Goal: Information Seeking & Learning: Check status

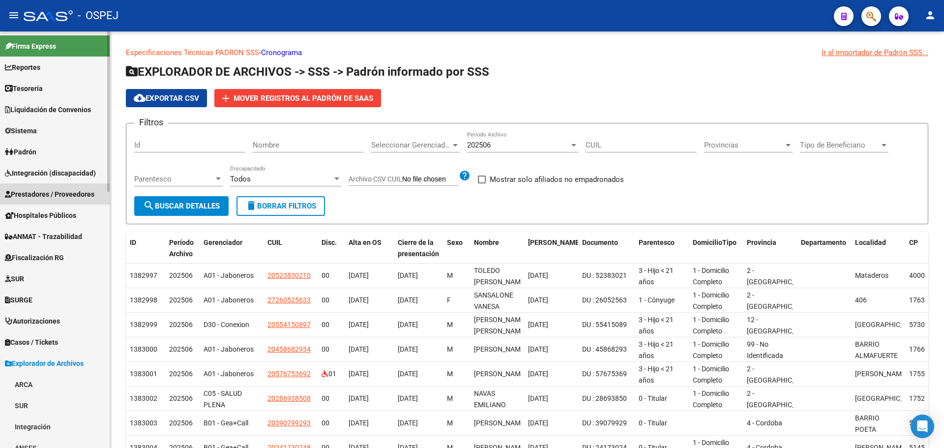
click at [54, 194] on span "Prestadores / Proveedores" at bounding box center [49, 194] width 89 height 11
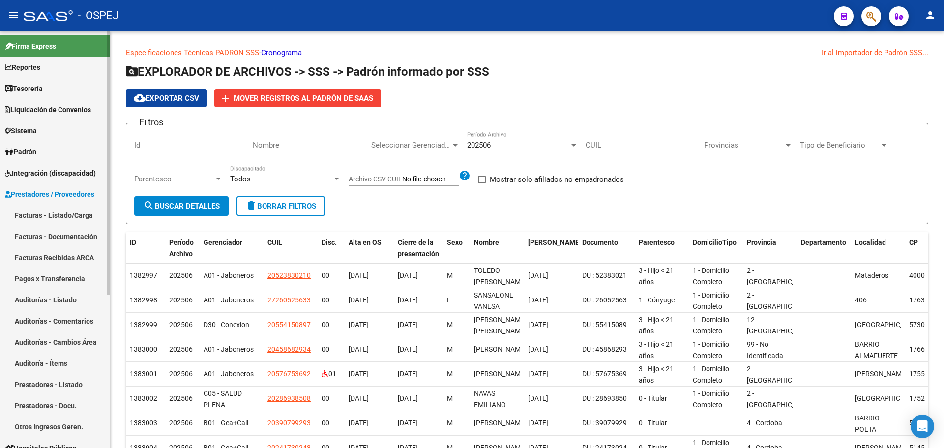
click at [57, 280] on link "Pagos x Transferencia" at bounding box center [55, 278] width 110 height 21
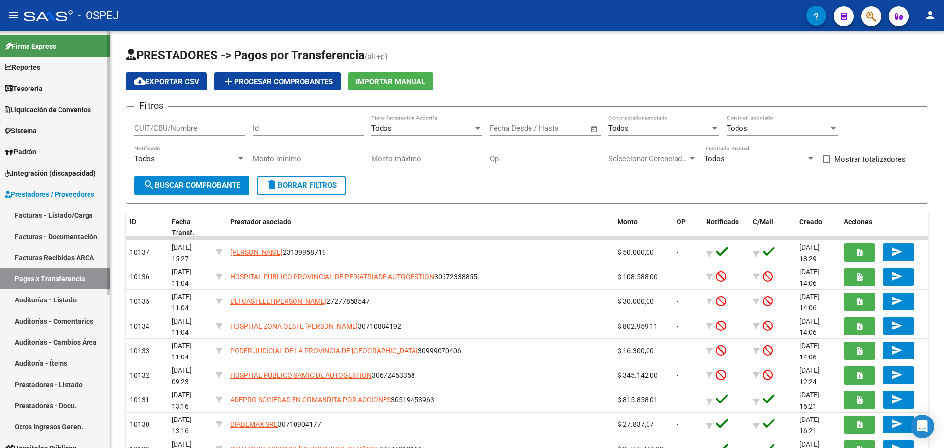
click at [56, 304] on link "Auditorías - Listado" at bounding box center [55, 299] width 110 height 21
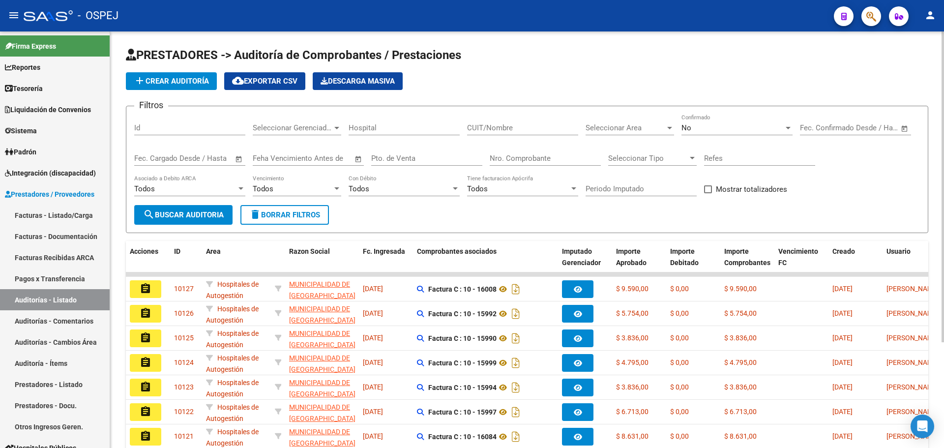
click at [751, 121] on div "No Confirmado" at bounding box center [736, 124] width 111 height 21
click at [570, 152] on div at bounding box center [472, 224] width 944 height 448
click at [570, 157] on input "Nro. Comprobante" at bounding box center [545, 158] width 111 height 9
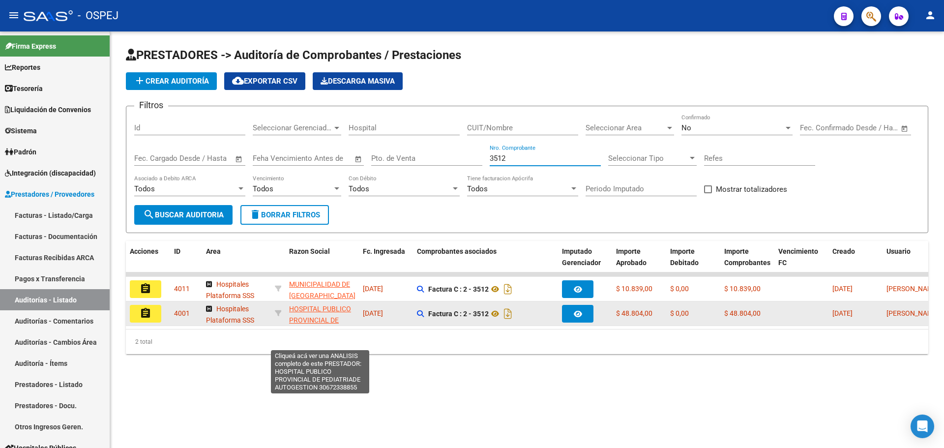
type input "3512"
click at [320, 311] on span "HOSPITAL PUBLICO PROVINCIAL DE PEDIATRIADE AUTOGESTION" at bounding box center [320, 325] width 62 height 41
type textarea "30672338855"
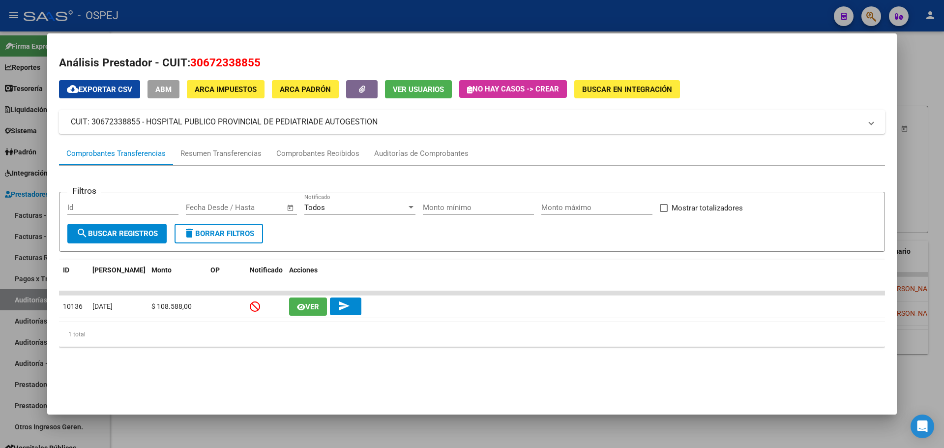
drag, startPoint x: 63, startPoint y: 121, endPoint x: 390, endPoint y: 111, distance: 327.5
click at [392, 113] on mat-expansion-panel-header "CUIT: 30672338855 - HOSPITAL PUBLICO PROVINCIAL DE PEDIATRIADE AUTOGESTION" at bounding box center [472, 122] width 826 height 24
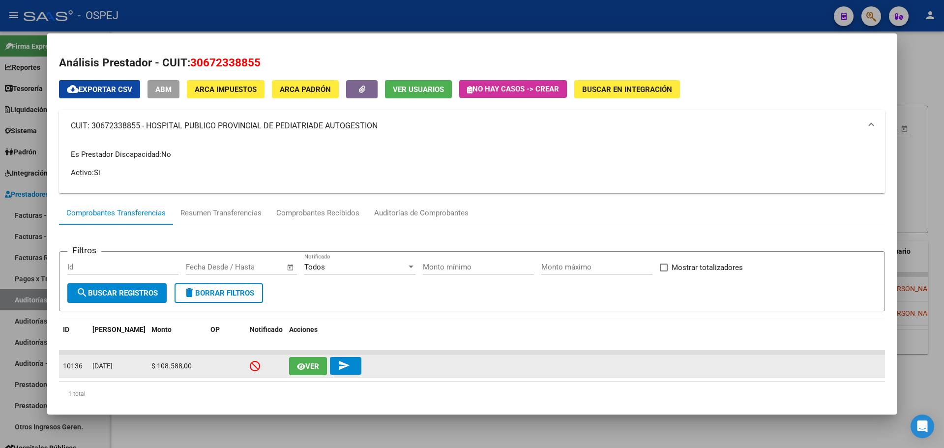
copy mat-panel-title "CUIT: 30672338855 - HOSPITAL PUBLICO PROVINCIAL DE PEDIATRIADE AUTOGESTION"
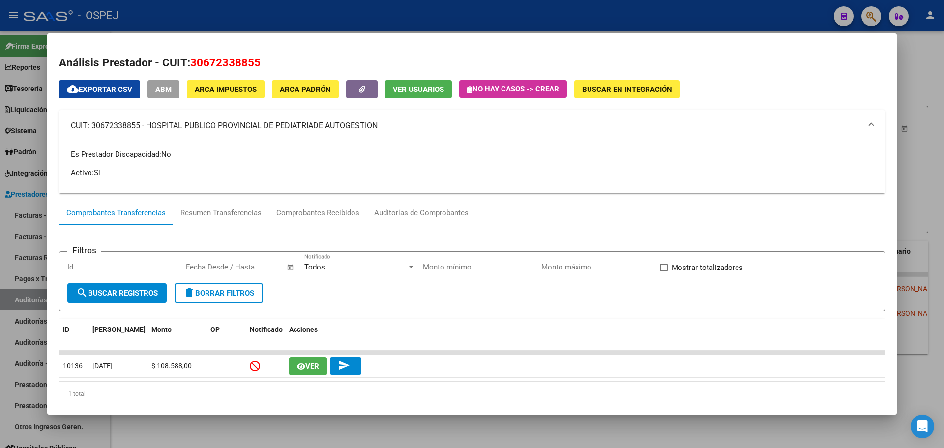
click at [252, 22] on div at bounding box center [472, 224] width 944 height 448
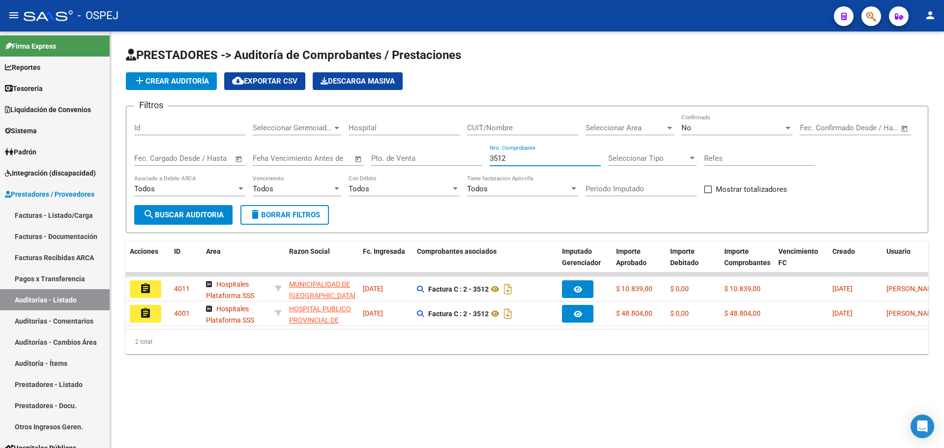
drag, startPoint x: 518, startPoint y: 158, endPoint x: 324, endPoint y: 131, distance: 195.5
click at [324, 131] on div "Filtros Id Seleccionar Gerenciador Seleccionar Gerenciador Hospital CUIT/Nombre…" at bounding box center [526, 159] width 785 height 91
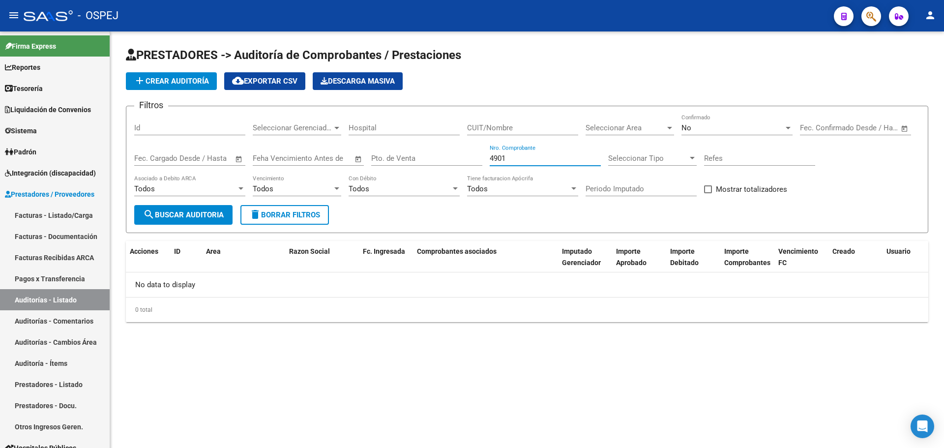
type input "4901"
click at [701, 132] on div "No Confirmado" at bounding box center [736, 124] width 111 height 21
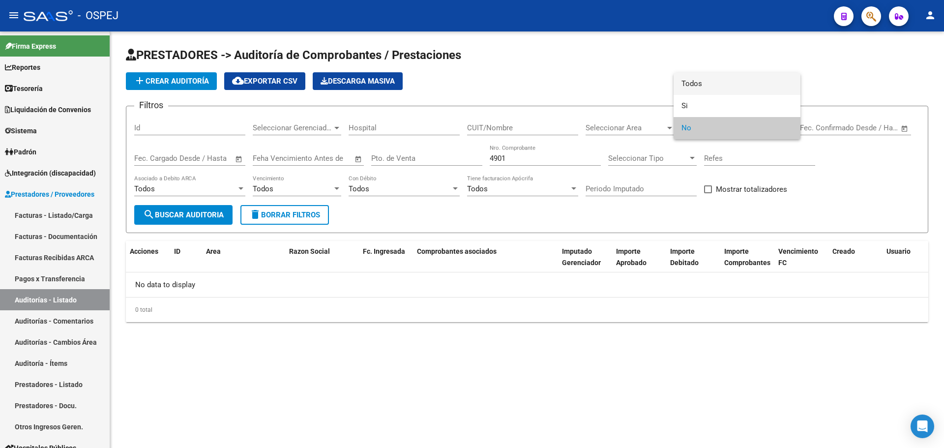
click at [704, 86] on span "Todos" at bounding box center [736, 84] width 111 height 22
click at [198, 217] on span "search Buscar Auditoria" at bounding box center [183, 214] width 81 height 9
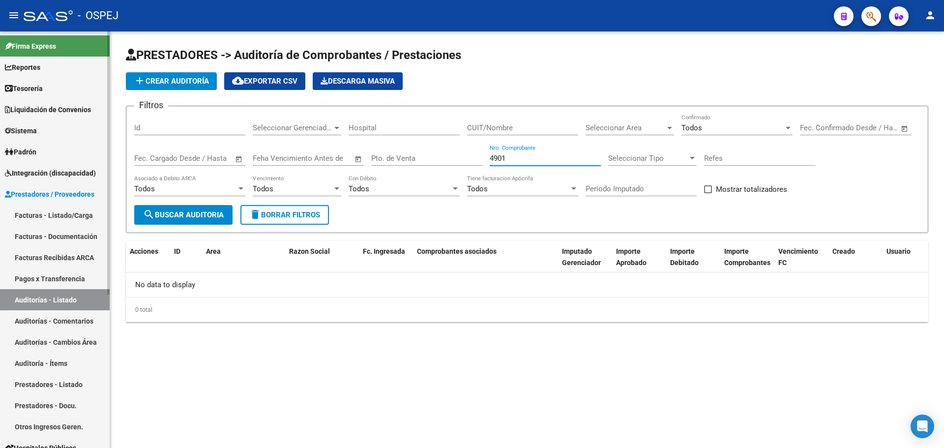
drag, startPoint x: 476, startPoint y: 158, endPoint x: 66, endPoint y: 158, distance: 409.9
click at [66, 158] on mat-sidenav-container "Firma Express Reportes Tablero de Control Ingresos Percibidos Análisis de todos…" at bounding box center [472, 239] width 944 height 416
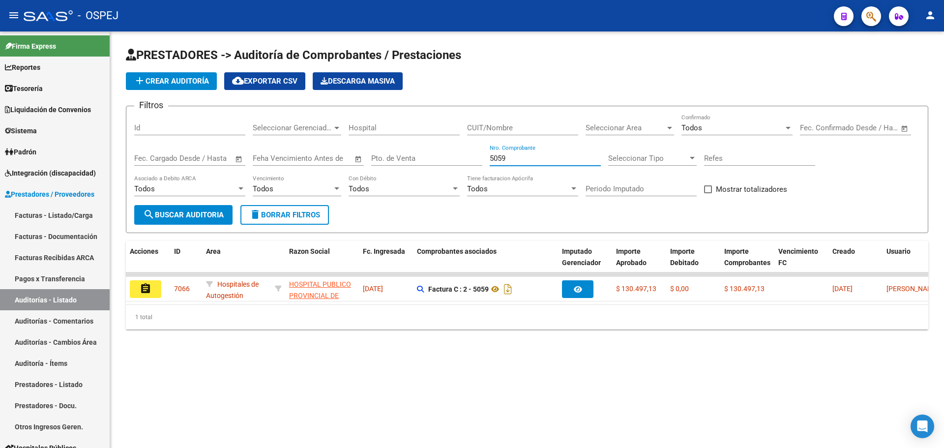
type input "5059"
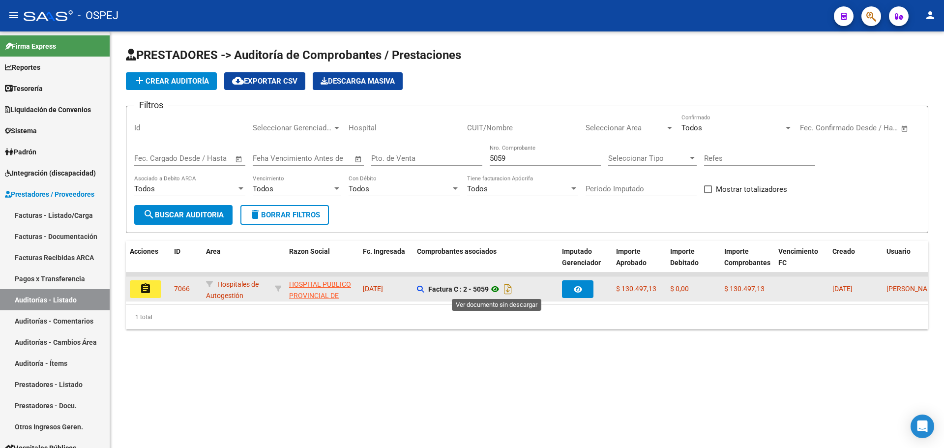
click at [492, 291] on icon at bounding box center [495, 289] width 13 height 12
click at [151, 285] on mat-icon "assignment" at bounding box center [146, 289] width 12 height 12
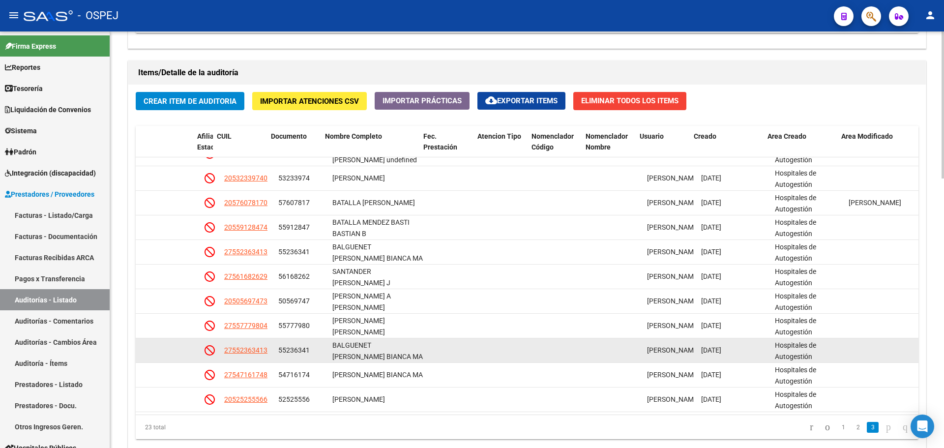
scroll to position [2, 0]
click at [793, 349] on span "Hospitales de Autogestión" at bounding box center [795, 348] width 41 height 19
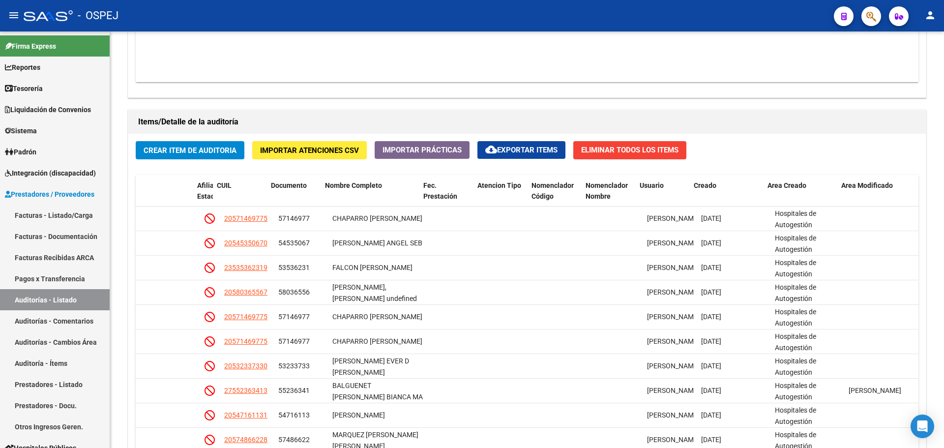
scroll to position [393, 0]
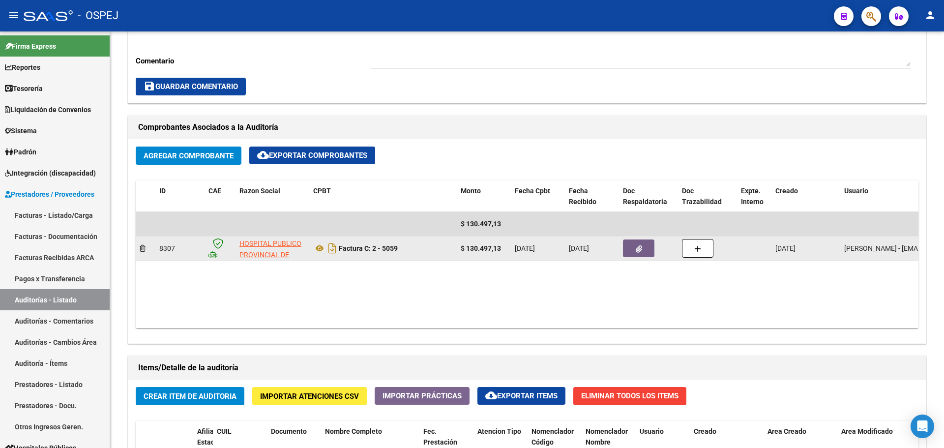
click at [641, 254] on button "button" at bounding box center [638, 248] width 31 height 18
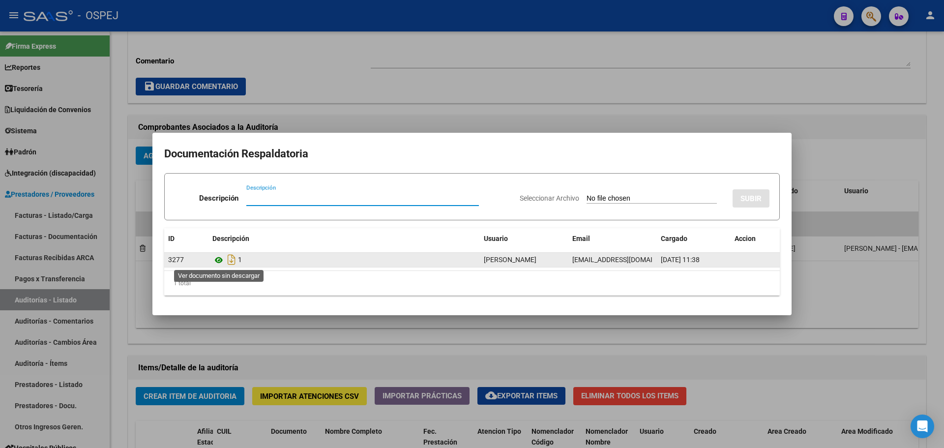
click at [217, 262] on icon at bounding box center [218, 260] width 13 height 12
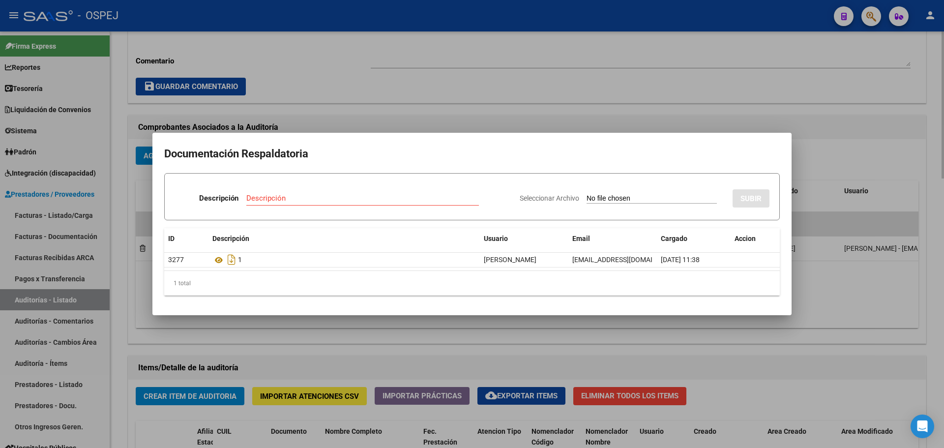
click at [564, 62] on div at bounding box center [472, 224] width 944 height 448
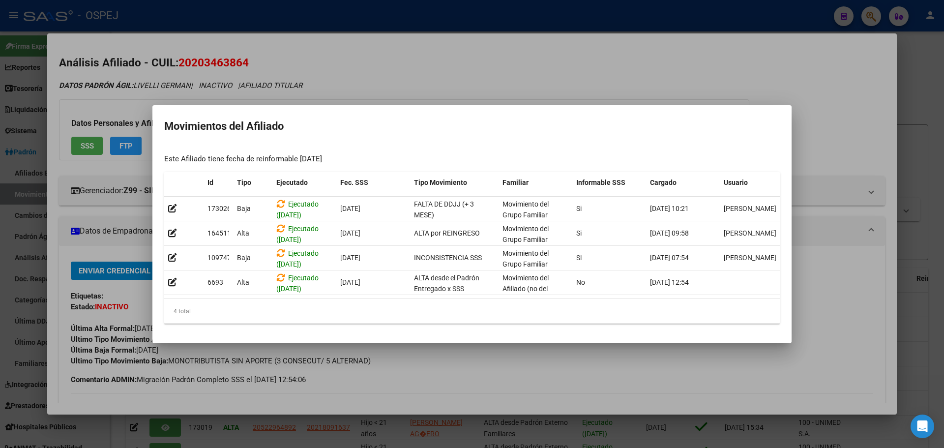
click at [312, 60] on div at bounding box center [472, 224] width 944 height 448
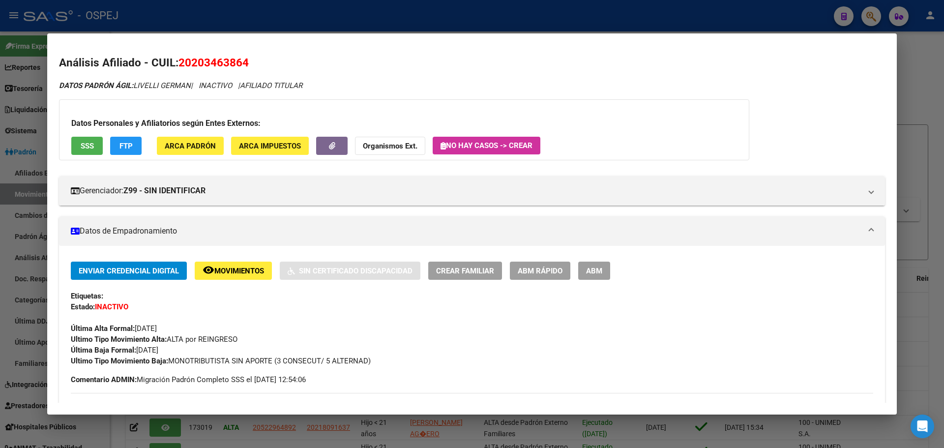
click at [408, 12] on div at bounding box center [472, 224] width 944 height 448
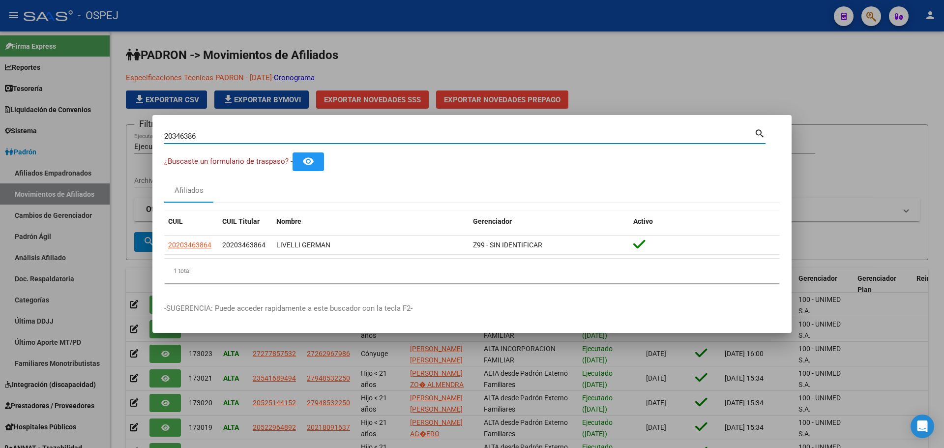
drag, startPoint x: 206, startPoint y: 139, endPoint x: 0, endPoint y: 151, distance: 206.3
click at [2, 151] on div "20346386 Buscar (apellido, dni, cuil, nro traspaso, cuit, obra social) search ¿…" at bounding box center [472, 224] width 944 height 448
type input "3"
type input "22926356"
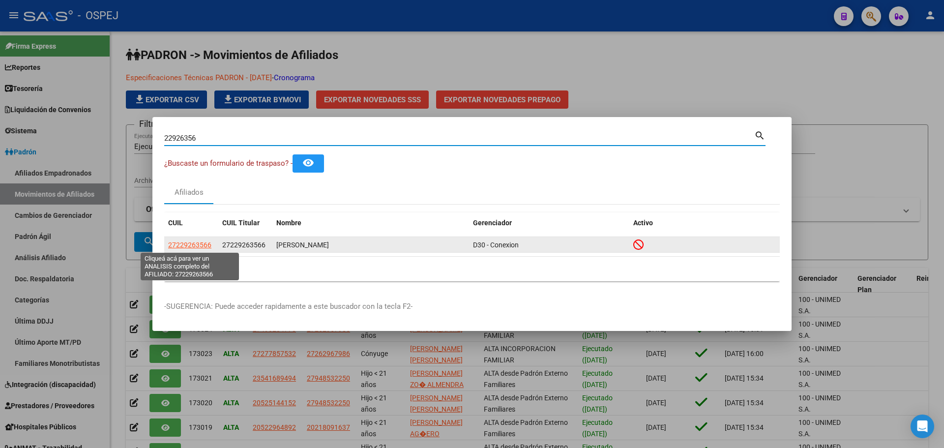
click at [191, 242] on span "27229263566" at bounding box center [189, 245] width 43 height 8
type textarea "27229263566"
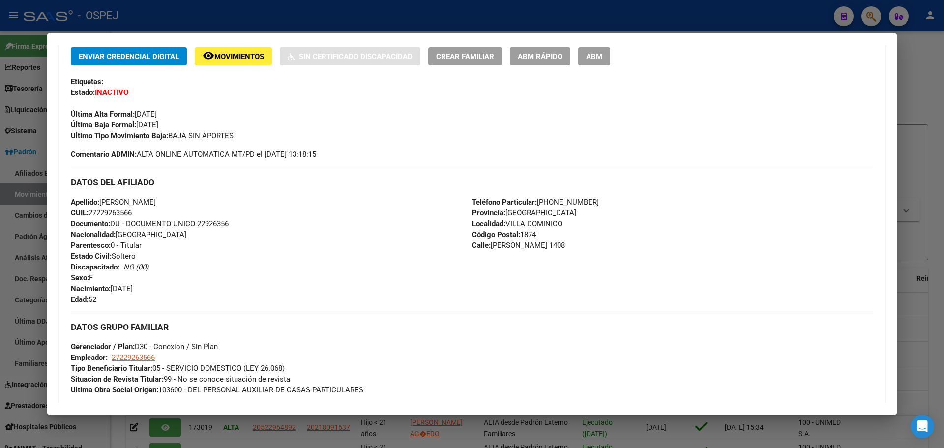
scroll to position [411, 0]
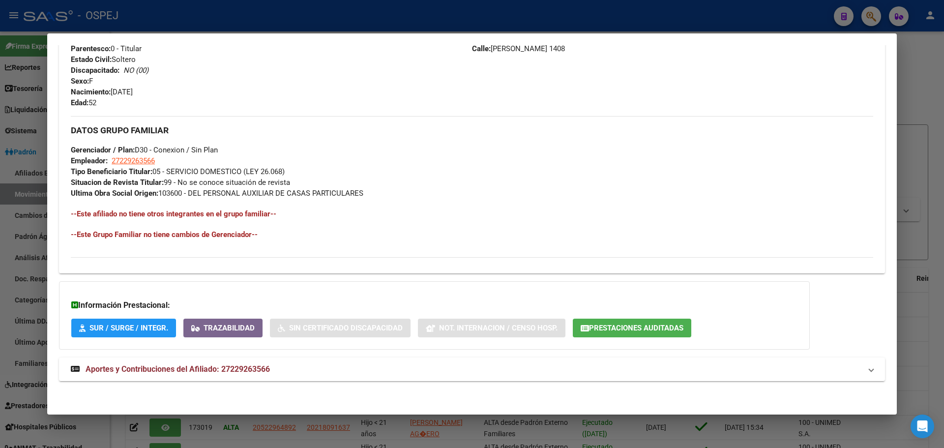
click at [230, 171] on span "Tipo Beneficiario Titular: 05 - SERVICIO DOMESTICO (LEY 26.068)" at bounding box center [178, 171] width 214 height 9
drag, startPoint x: 205, startPoint y: 372, endPoint x: 239, endPoint y: 329, distance: 54.6
click at [206, 370] on span "Aportes y Contribuciones del Afiliado: 27229263566" at bounding box center [178, 368] width 184 height 9
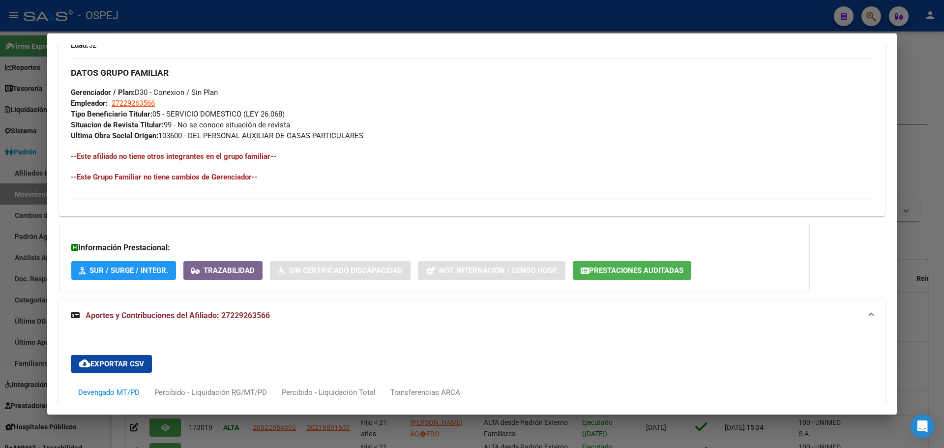
scroll to position [763, 0]
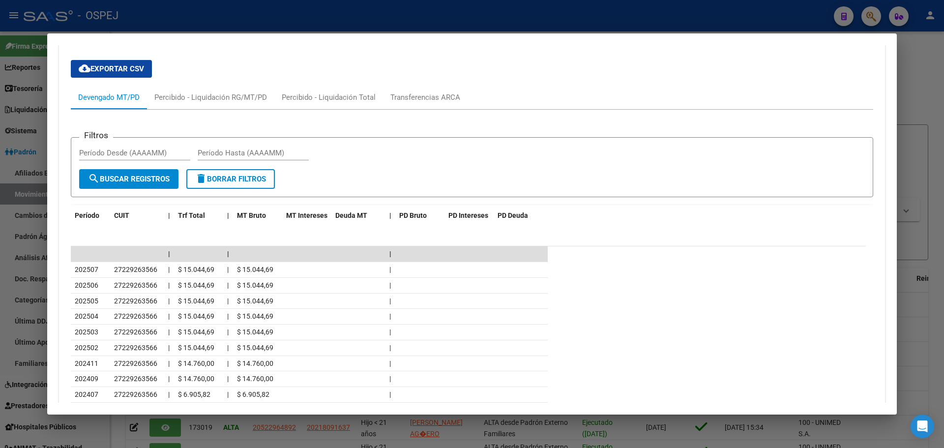
drag, startPoint x: 256, startPoint y: 365, endPoint x: 215, endPoint y: 262, distance: 110.7
click at [63, 268] on div "cloud_download Exportar CSV Devengado MT/PD Percibido - Liquidación RG/MT/PD Pe…" at bounding box center [472, 257] width 826 height 410
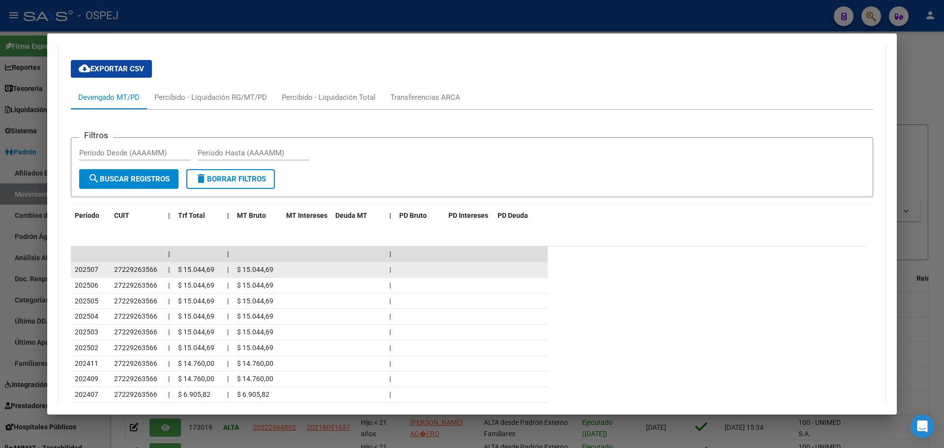
click at [256, 265] on span "$ 15.044,69" at bounding box center [255, 269] width 36 height 8
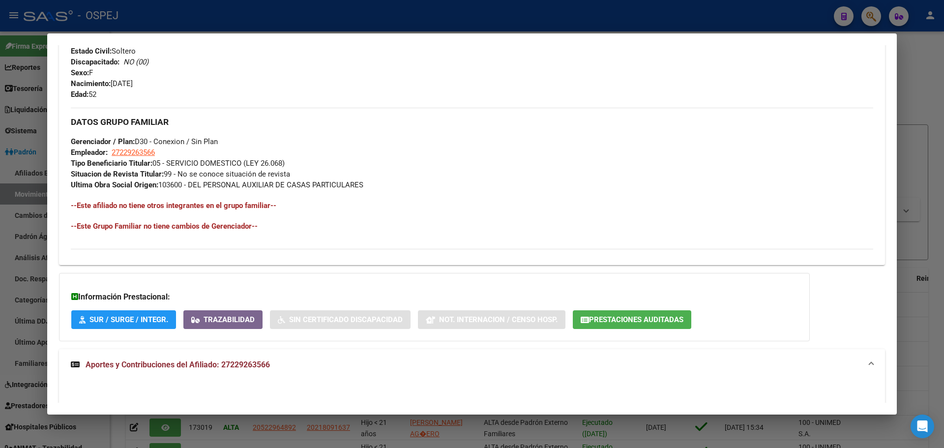
scroll to position [714, 0]
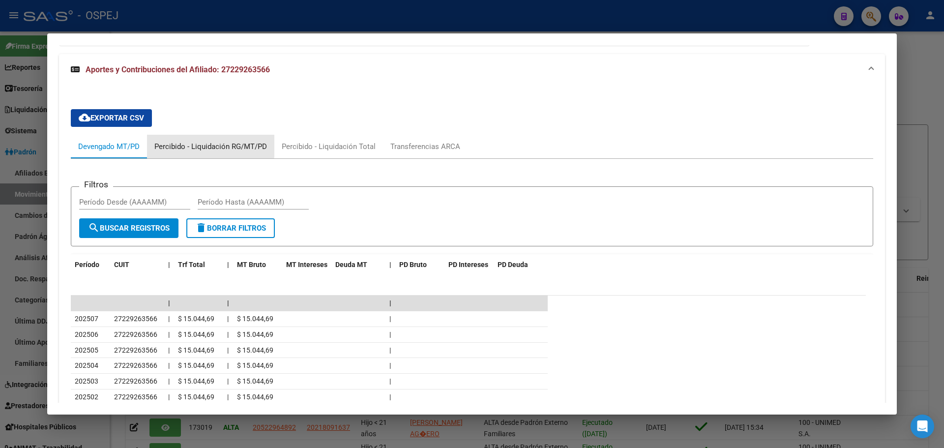
click at [167, 142] on div "Percibido - Liquidación RG/MT/PD" at bounding box center [210, 146] width 113 height 11
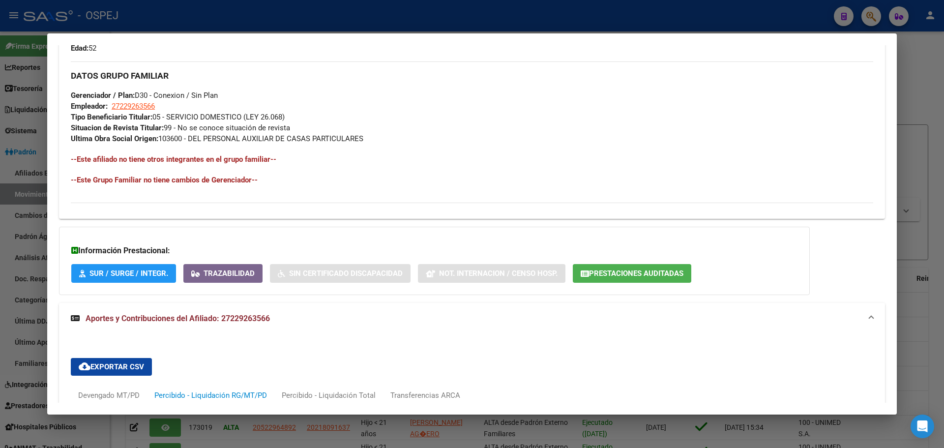
scroll to position [711, 0]
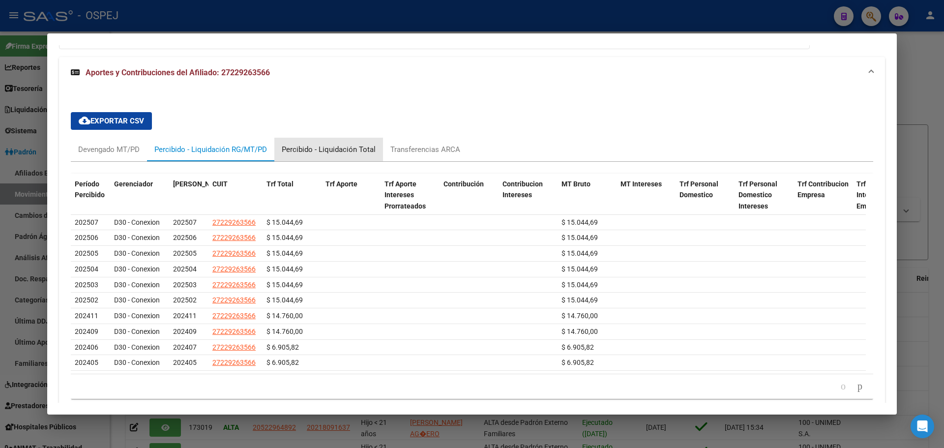
click at [316, 156] on div "Percibido - Liquidación Total" at bounding box center [328, 150] width 109 height 24
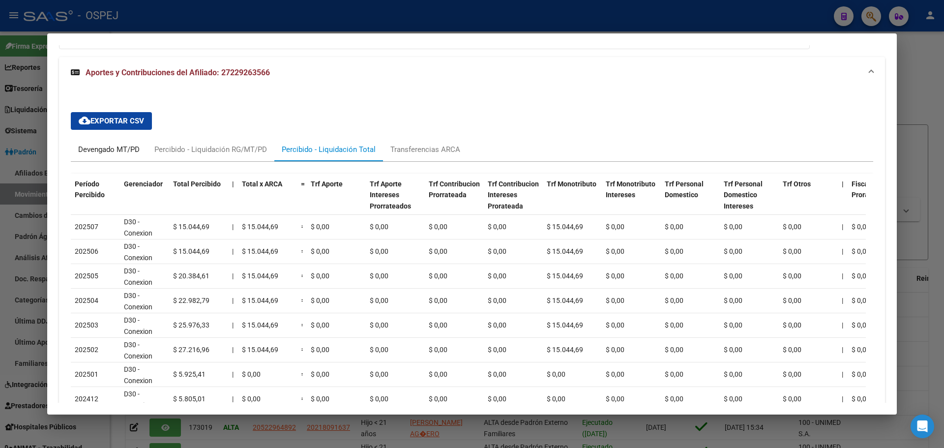
click at [105, 153] on div "Devengado MT/PD" at bounding box center [108, 149] width 61 height 11
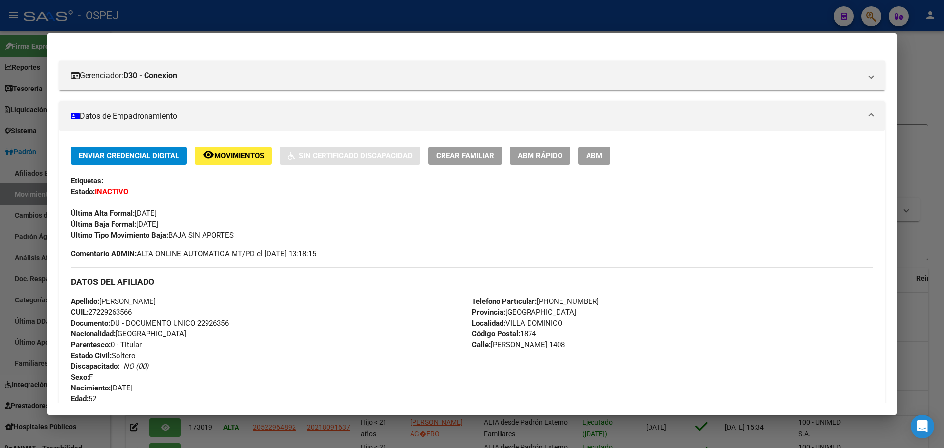
scroll to position [0, 0]
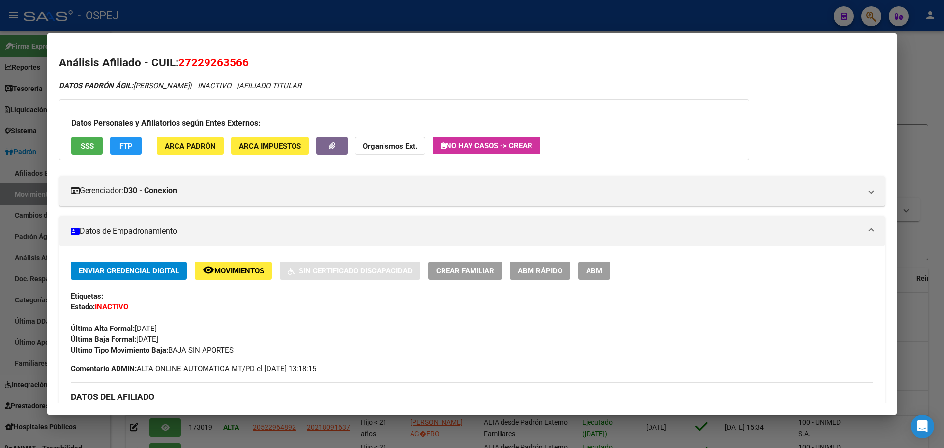
click at [85, 142] on span "SSS" at bounding box center [87, 146] width 13 height 9
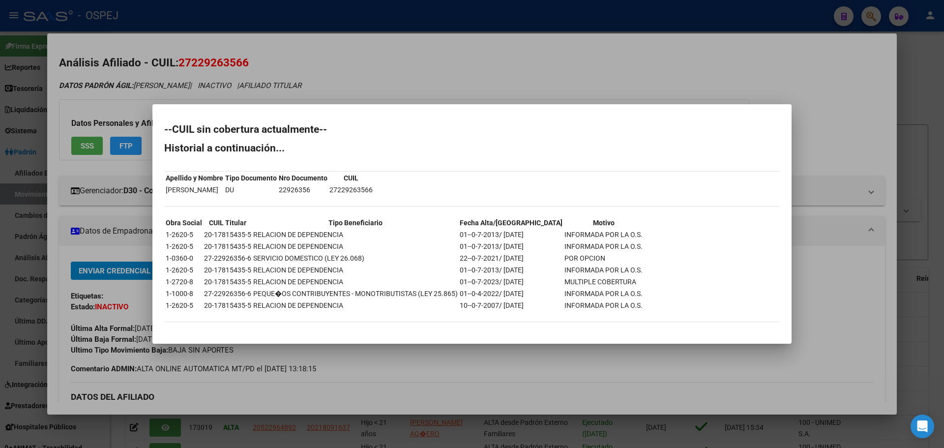
click at [245, 69] on div at bounding box center [472, 224] width 944 height 448
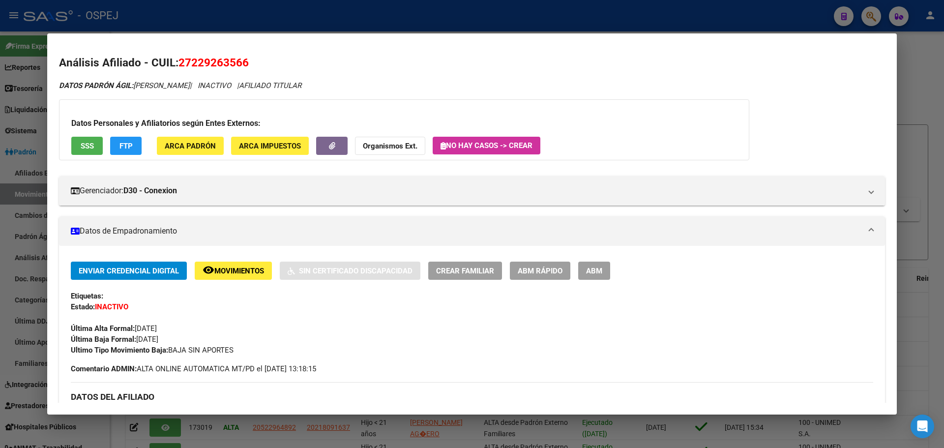
click at [136, 141] on button "FTP" at bounding box center [125, 146] width 31 height 18
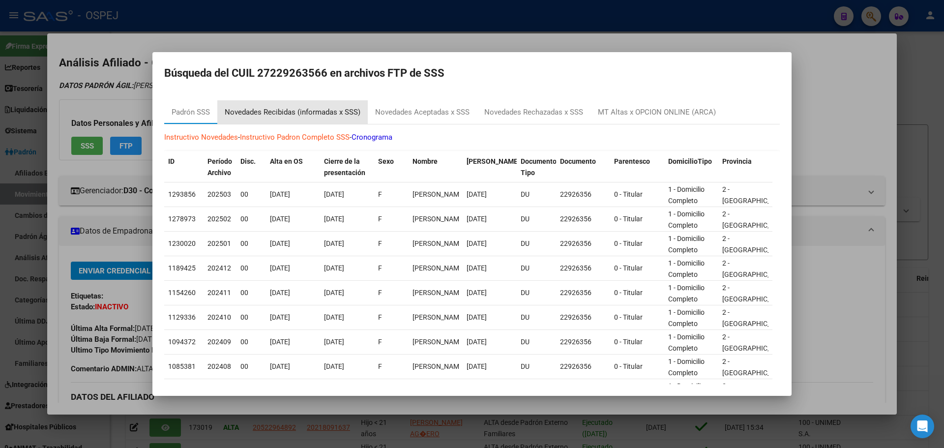
click at [296, 106] on div "Novedades Recibidas (informadas x SSS)" at bounding box center [292, 112] width 150 height 24
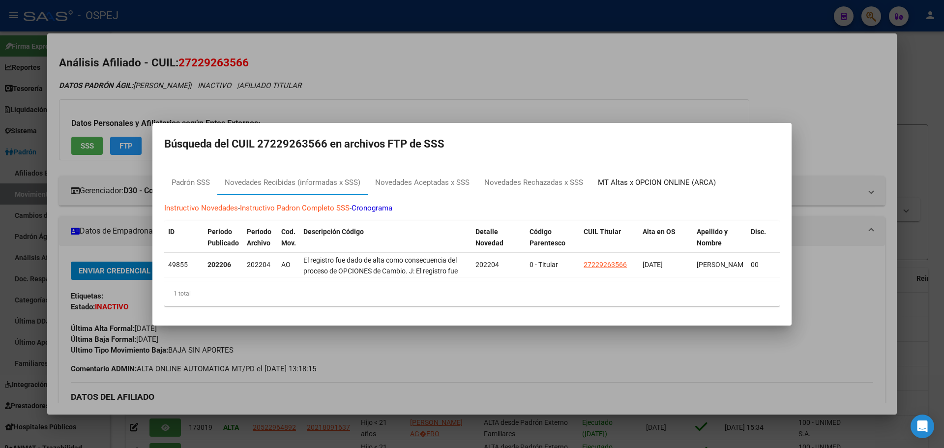
click at [629, 177] on div "MT Altas x OPCION ONLINE (ARCA)" at bounding box center [657, 182] width 118 height 11
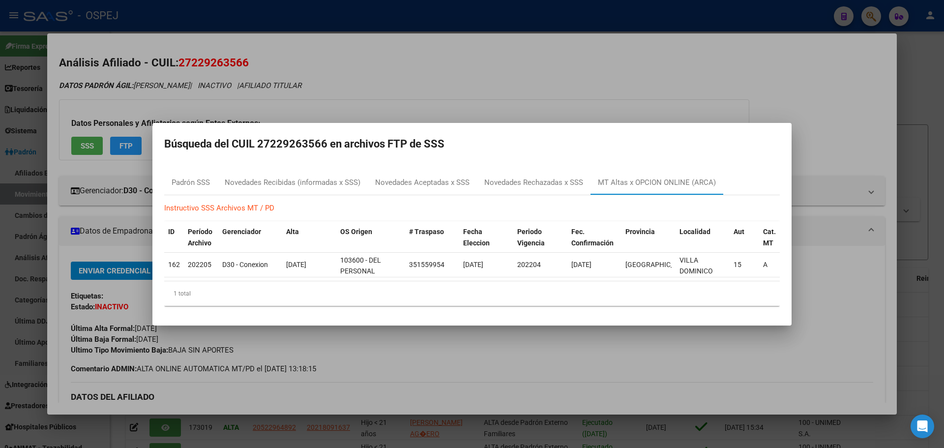
click at [590, 78] on div at bounding box center [472, 224] width 944 height 448
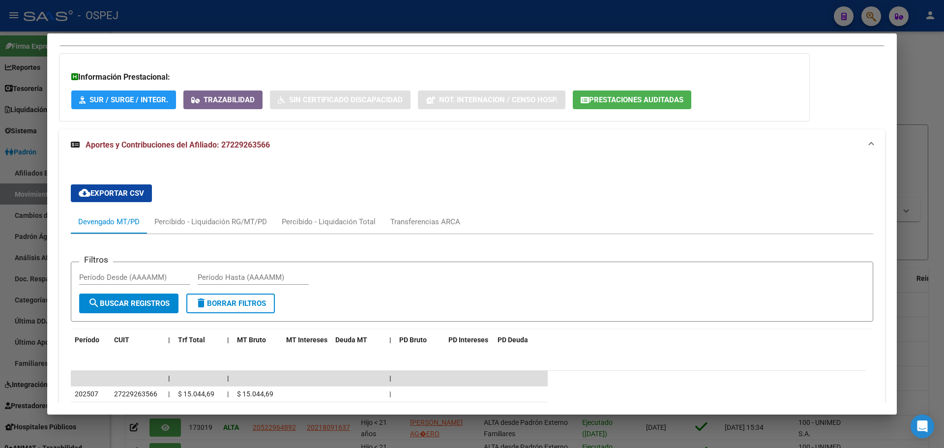
scroll to position [852, 0]
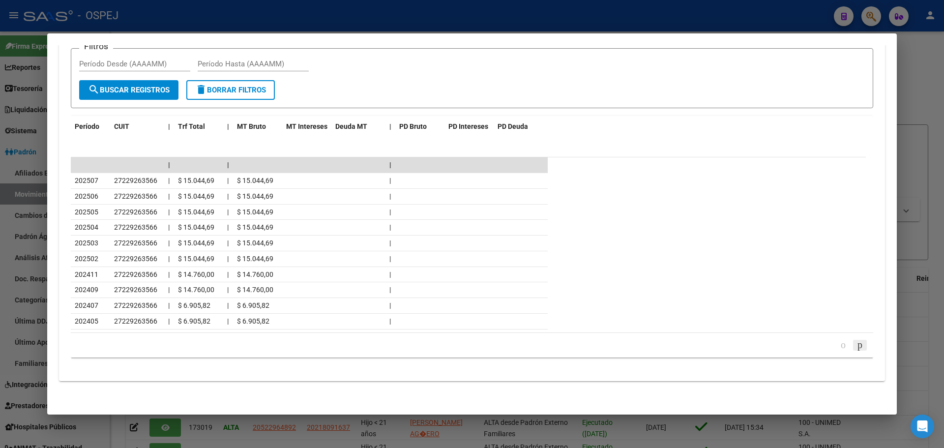
click at [856, 345] on icon "go to next page" at bounding box center [860, 345] width 8 height 12
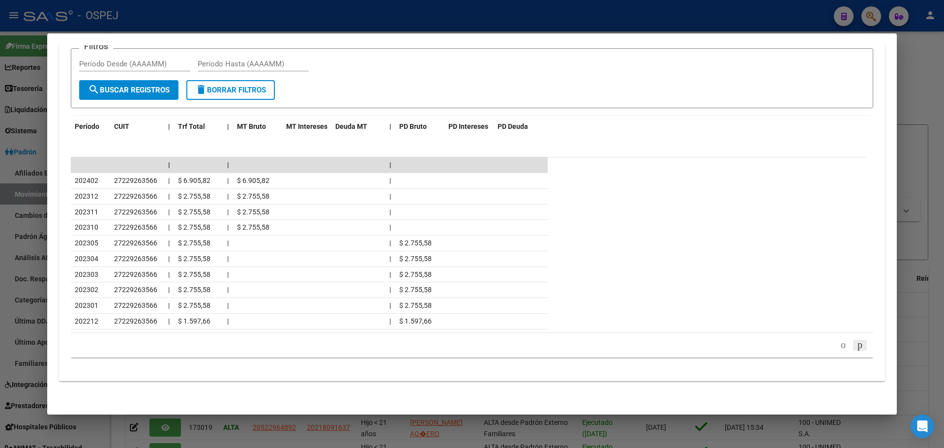
click at [856, 346] on icon "go to next page" at bounding box center [860, 345] width 8 height 12
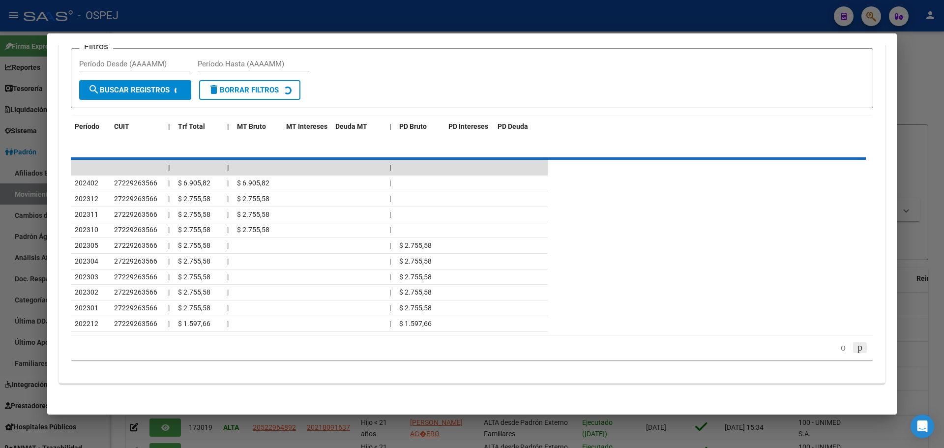
scroll to position [822, 0]
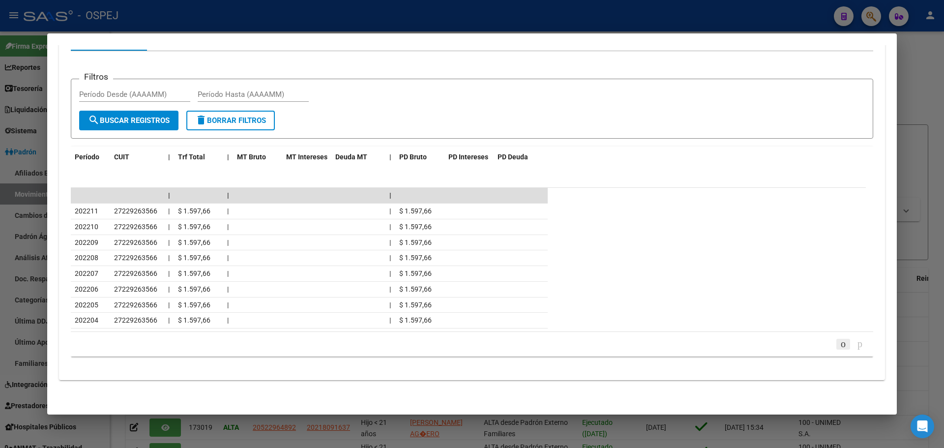
click at [839, 343] on icon "go to previous page" at bounding box center [843, 344] width 8 height 12
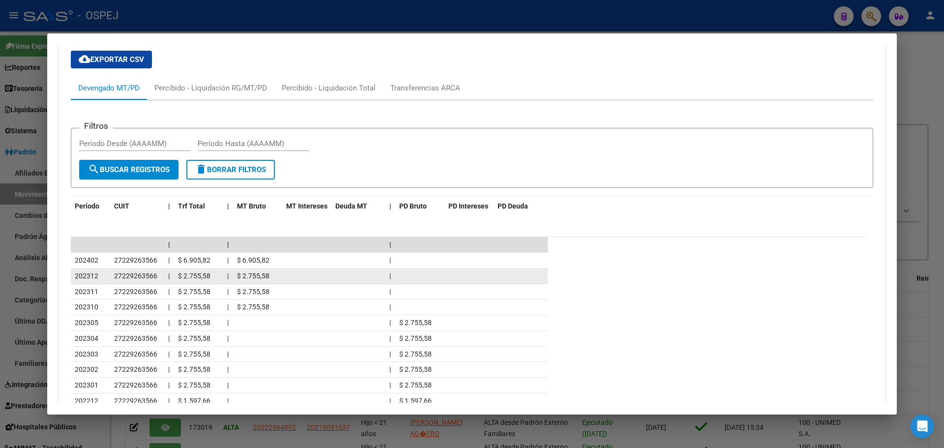
scroll to position [852, 0]
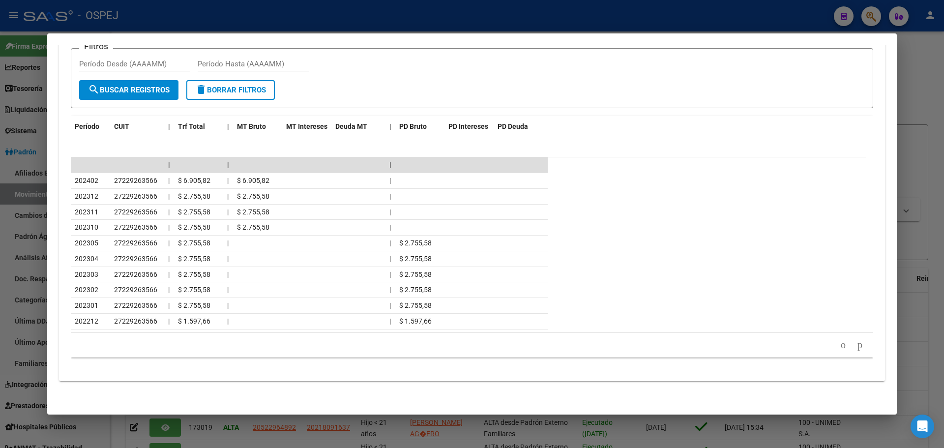
click at [856, 349] on icon "go to next page" at bounding box center [860, 345] width 8 height 12
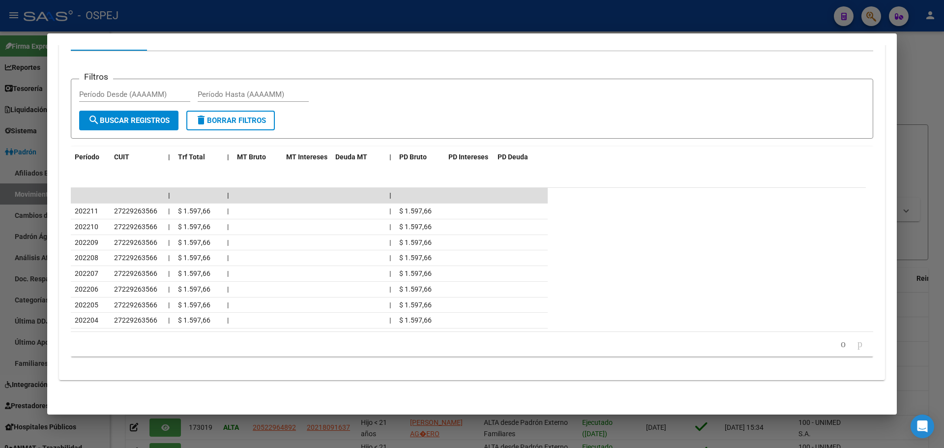
scroll to position [822, 0]
click at [839, 348] on icon "go to previous page" at bounding box center [843, 344] width 8 height 12
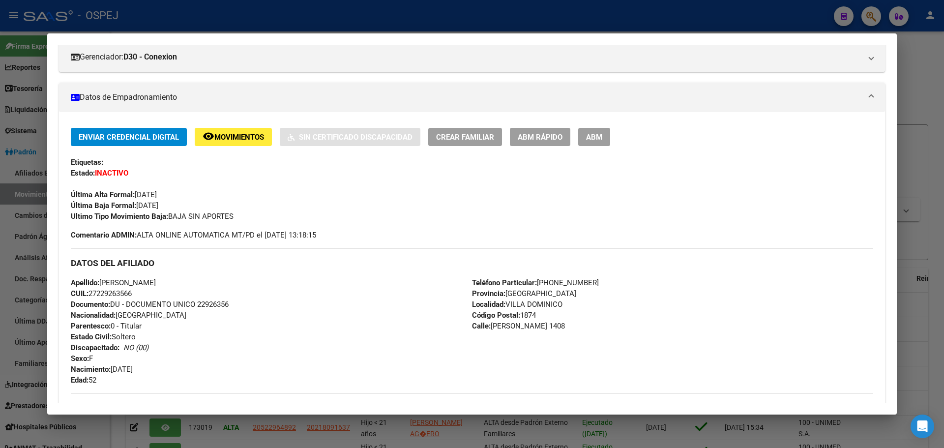
scroll to position [0, 0]
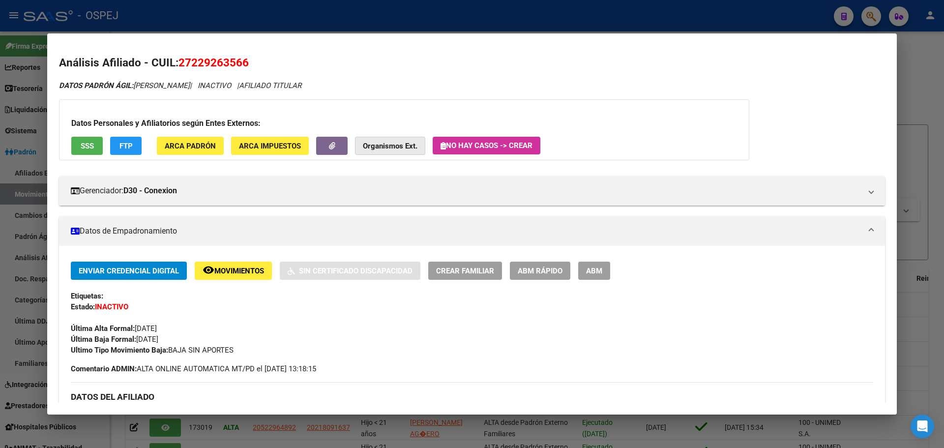
click at [407, 142] on strong "Organismos Ext." at bounding box center [390, 146] width 55 height 9
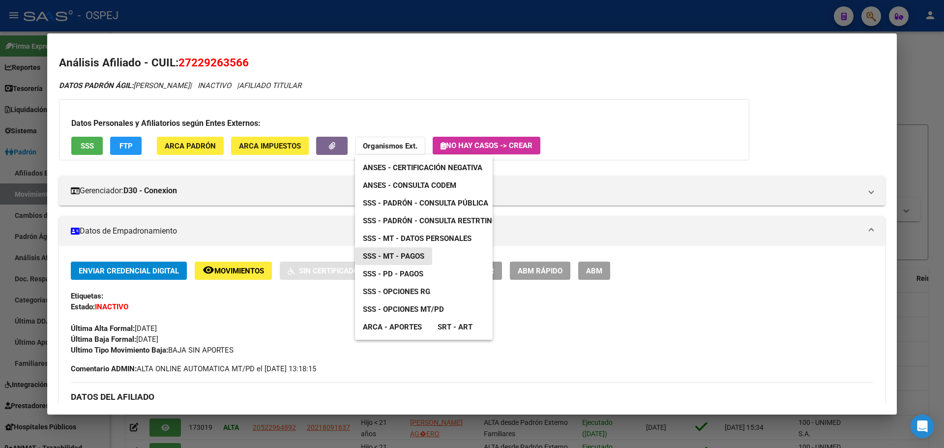
click at [394, 256] on span "SSS - MT - Pagos" at bounding box center [393, 256] width 61 height 9
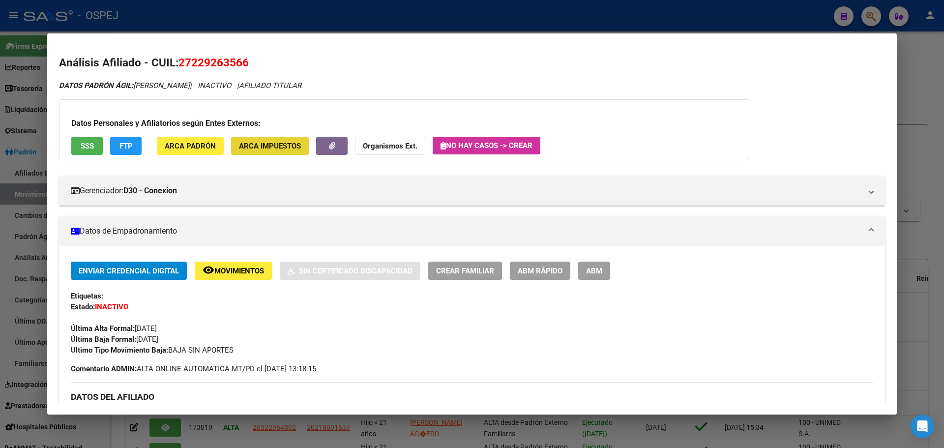
click at [273, 145] on span "ARCA Impuestos" at bounding box center [270, 146] width 62 height 9
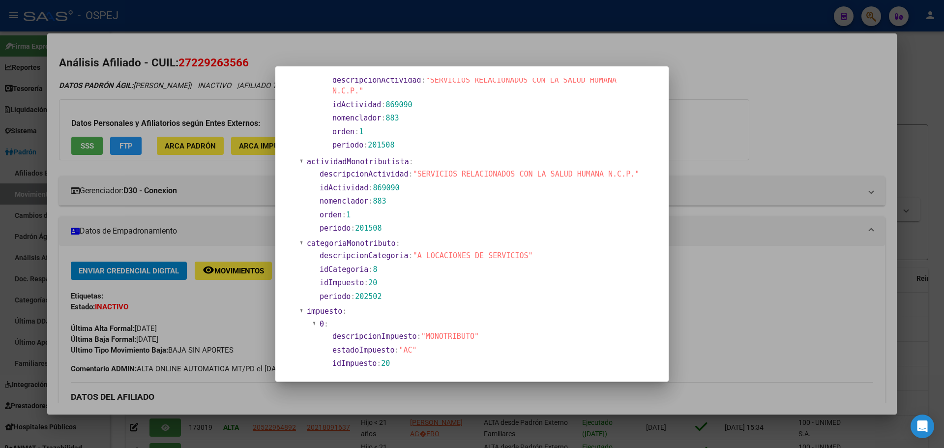
scroll to position [246, 0]
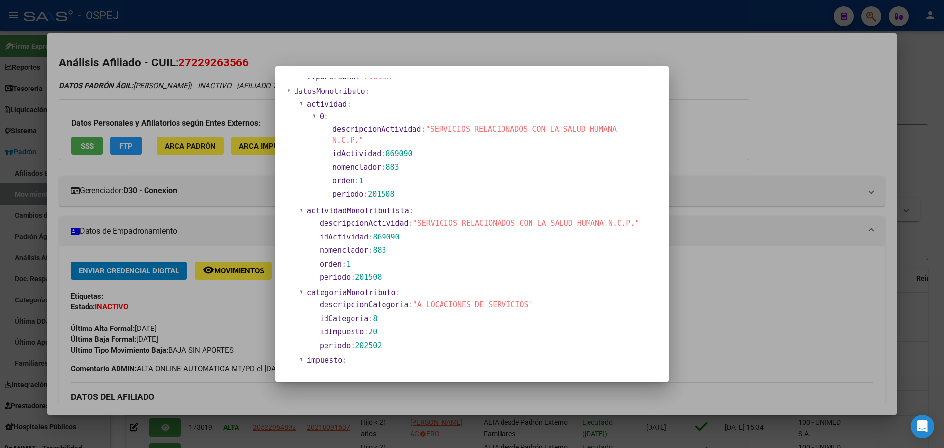
click at [382, 288] on span "categoriaMonotributo" at bounding box center [351, 292] width 89 height 9
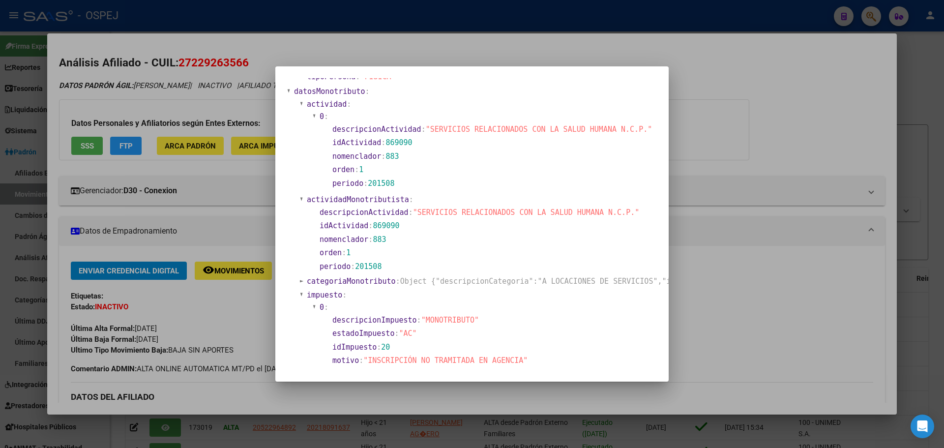
click at [739, 107] on div at bounding box center [472, 224] width 944 height 448
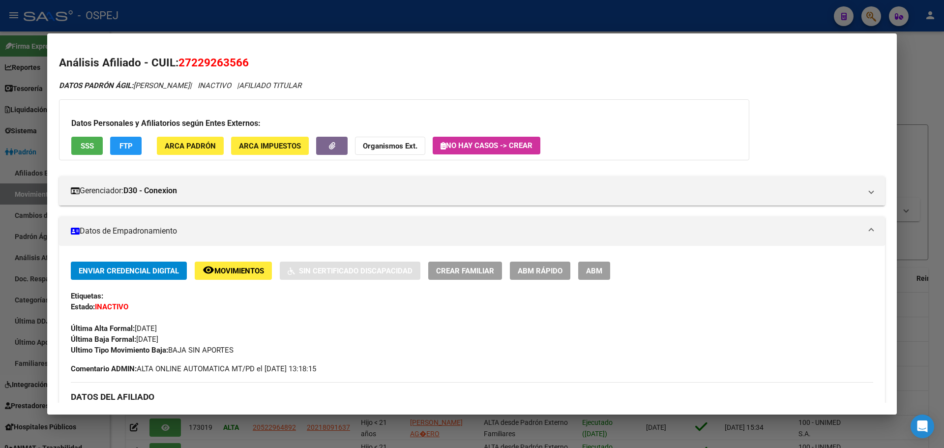
scroll to position [197, 0]
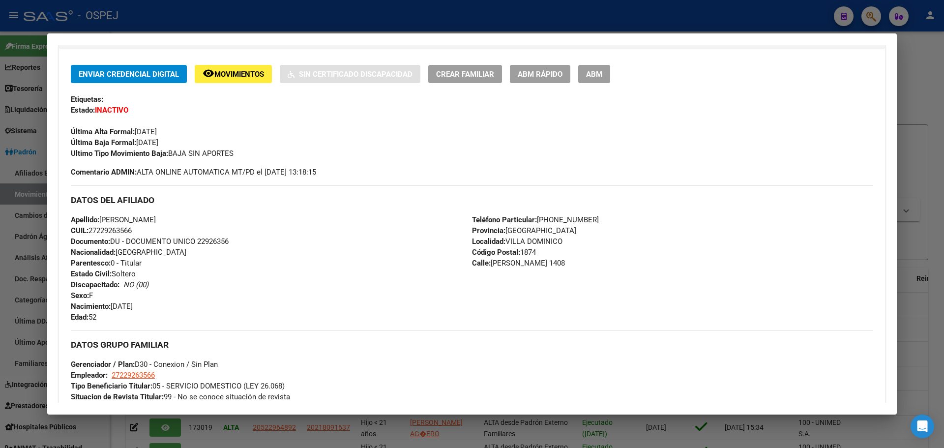
click at [157, 134] on span "Última Alta Formal: 01/04/2022" at bounding box center [114, 131] width 86 height 9
drag, startPoint x: 172, startPoint y: 134, endPoint x: 177, endPoint y: 132, distance: 5.8
click at [175, 132] on div "Última Alta Formal: 01/04/2022" at bounding box center [472, 126] width 802 height 22
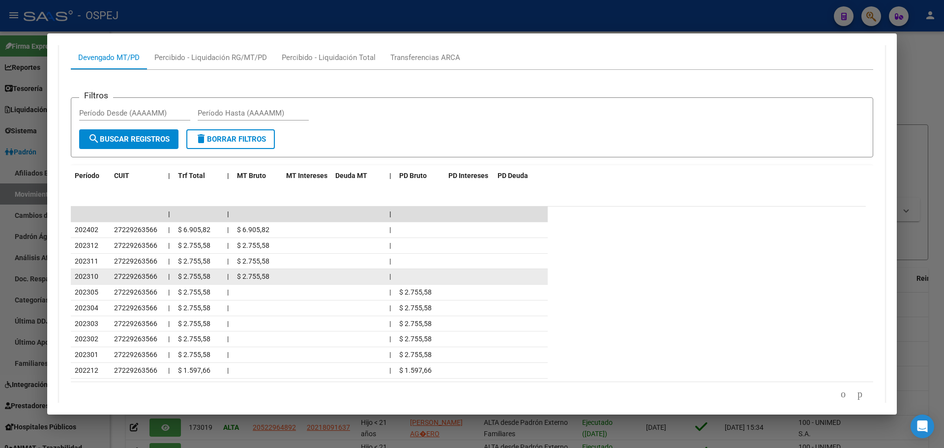
scroll to position [852, 0]
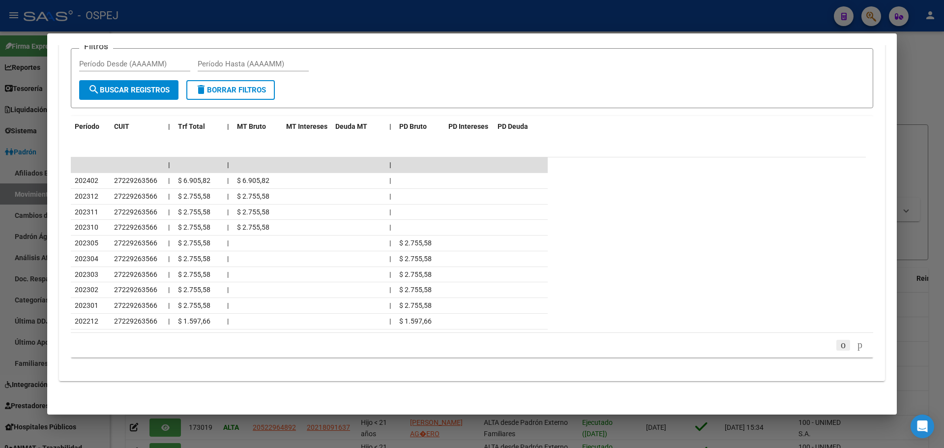
click at [839, 347] on icon "go to previous page" at bounding box center [843, 345] width 8 height 12
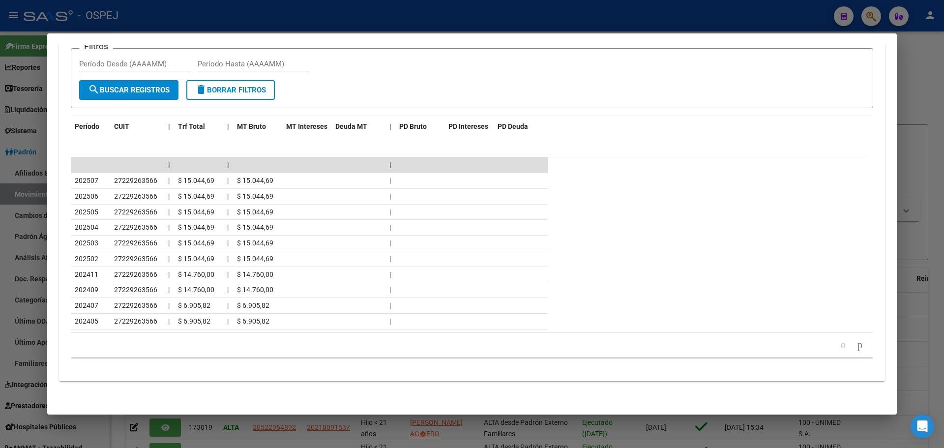
scroll to position [705, 0]
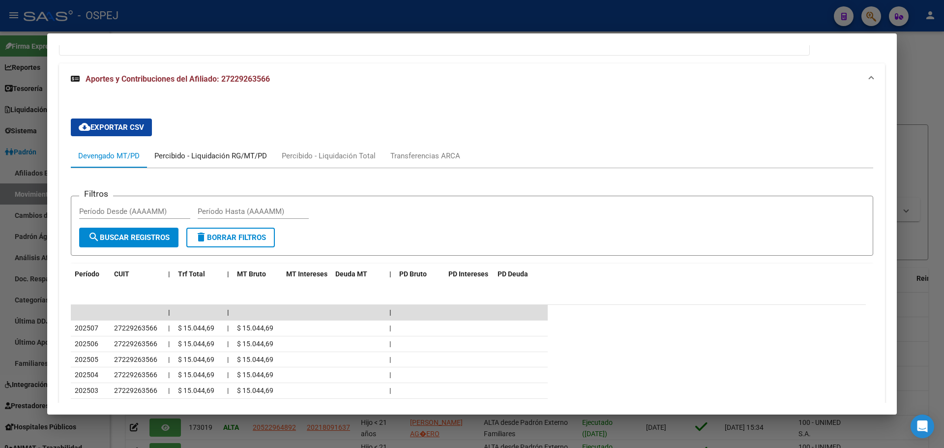
click at [223, 152] on div "Percibido - Liquidación RG/MT/PD" at bounding box center [210, 155] width 113 height 11
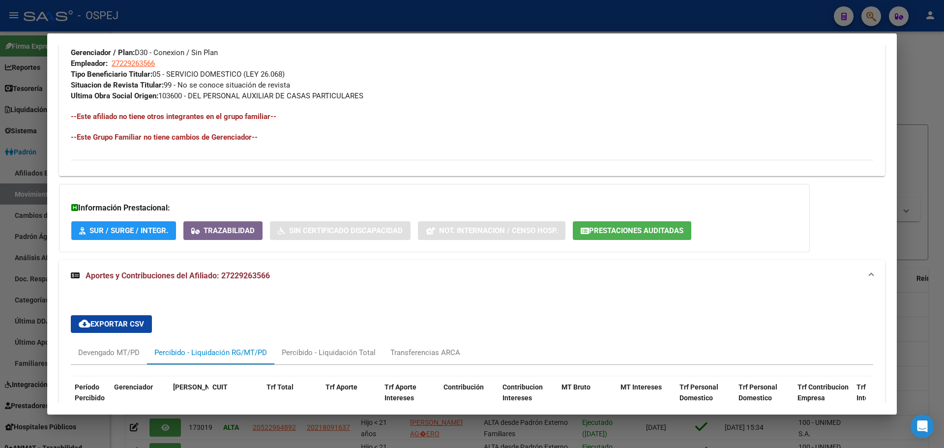
scroll to position [760, 0]
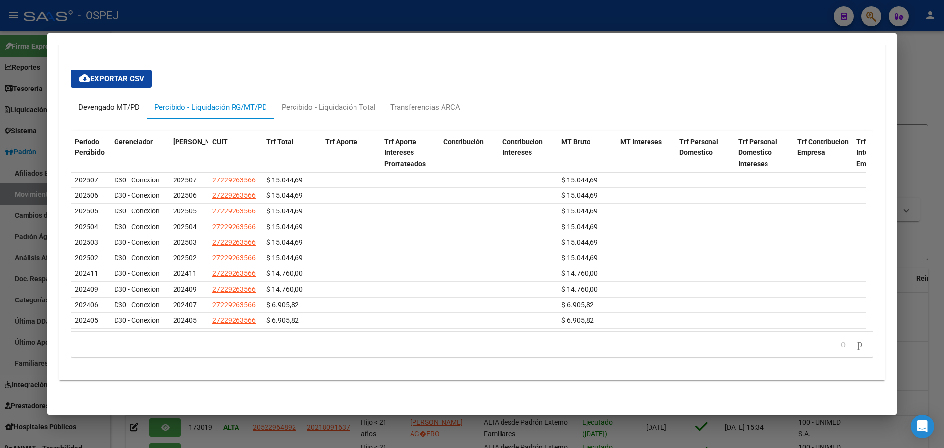
click at [110, 105] on div "Devengado MT/PD" at bounding box center [108, 107] width 61 height 11
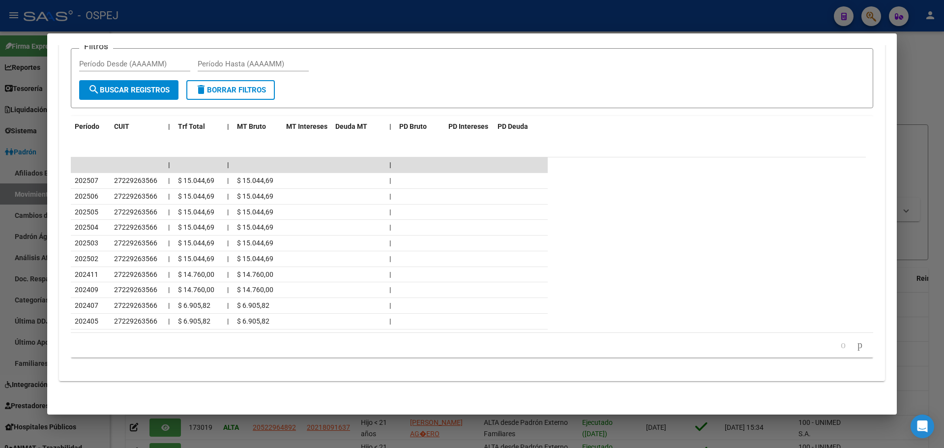
scroll to position [803, 0]
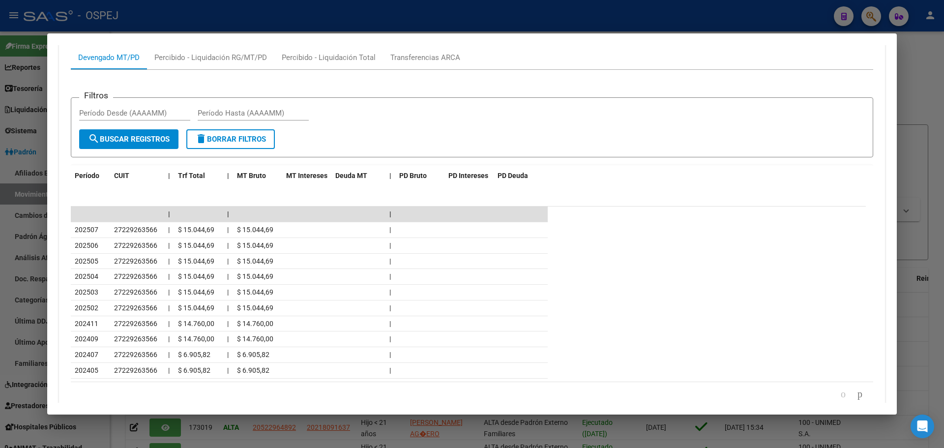
click at [452, 17] on div at bounding box center [472, 224] width 944 height 448
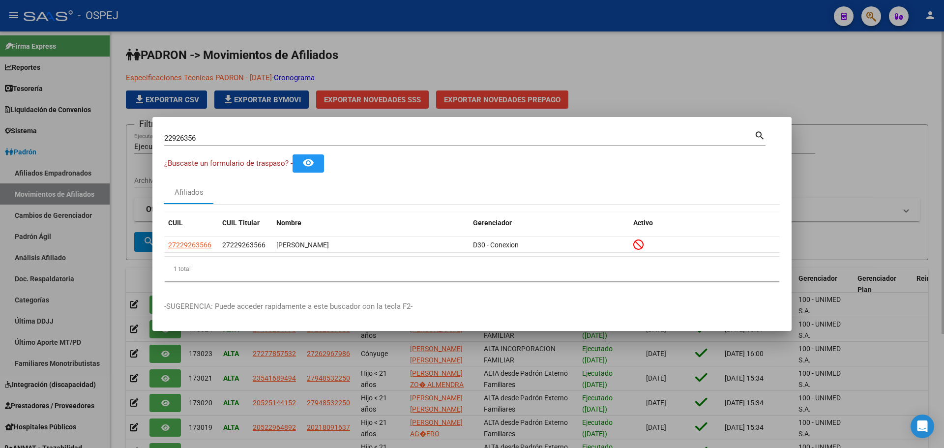
click at [544, 54] on div at bounding box center [472, 224] width 944 height 448
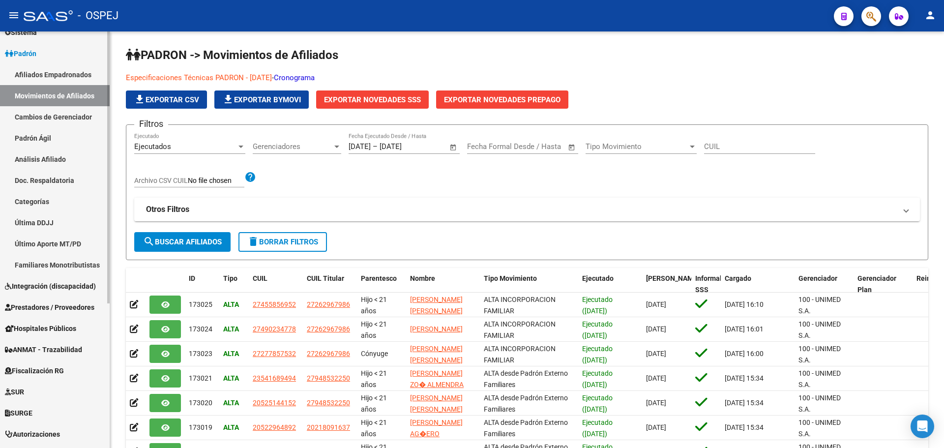
scroll to position [0, 0]
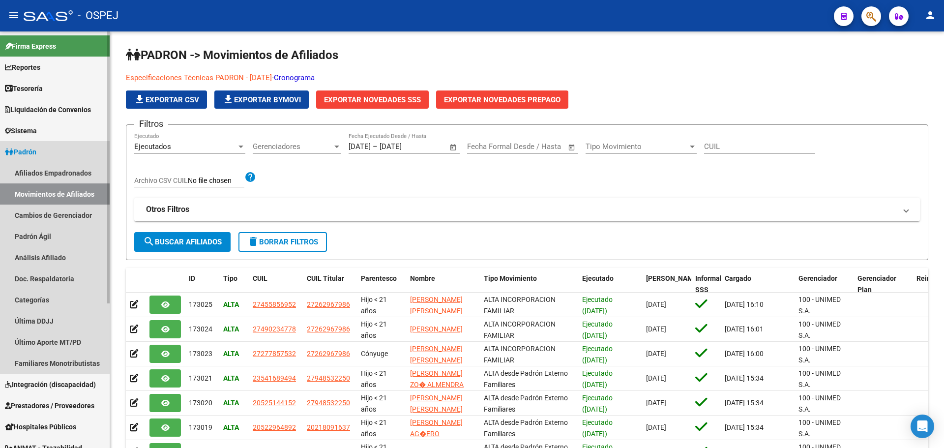
click at [35, 151] on span "Padrón" at bounding box center [20, 151] width 31 height 11
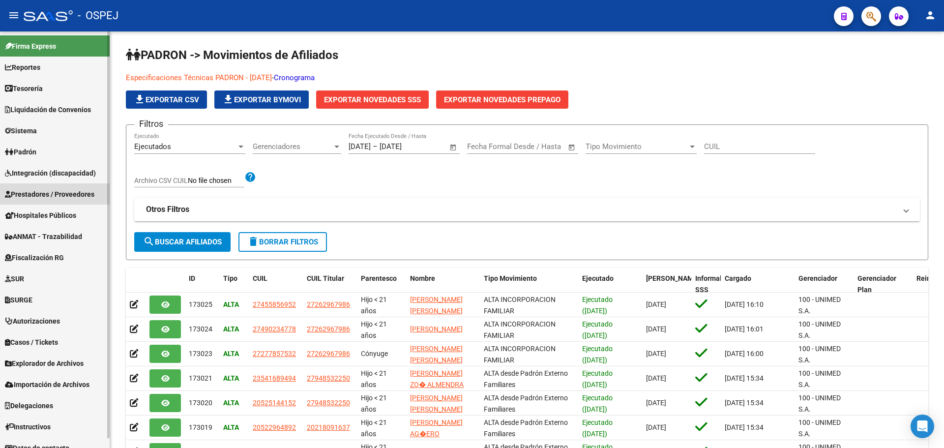
click at [69, 190] on span "Prestadores / Proveedores" at bounding box center [49, 194] width 89 height 11
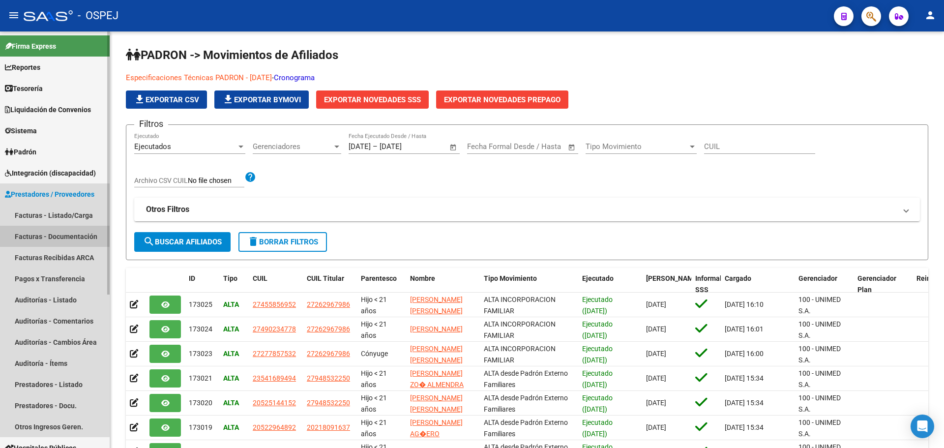
click at [69, 236] on link "Facturas - Documentación" at bounding box center [55, 236] width 110 height 21
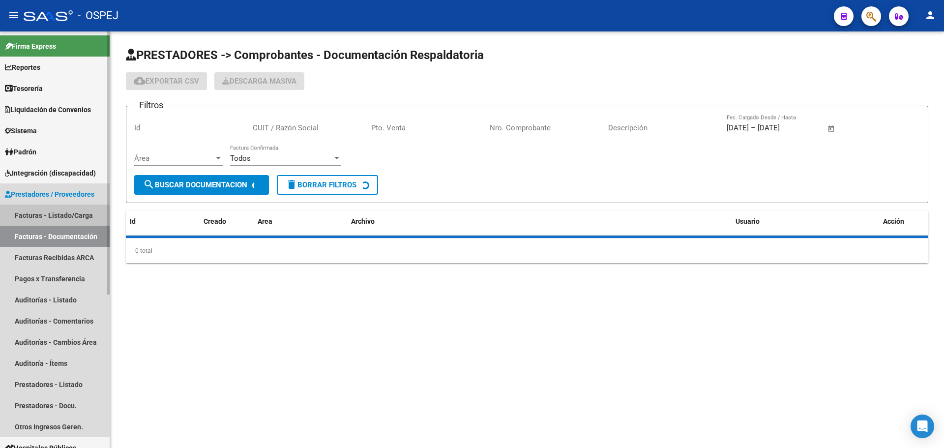
click at [76, 221] on link "Facturas - Listado/Carga" at bounding box center [55, 214] width 110 height 21
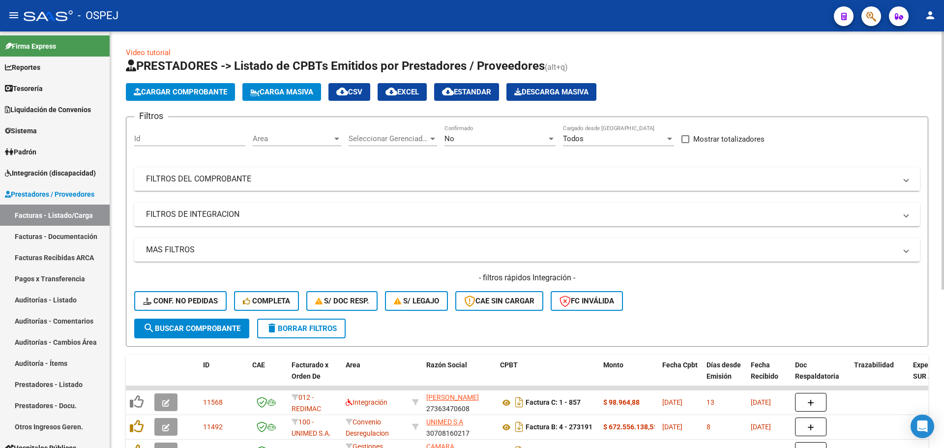
click at [343, 171] on mat-expansion-panel-header "FILTROS DEL COMPROBANTE" at bounding box center [526, 179] width 785 height 24
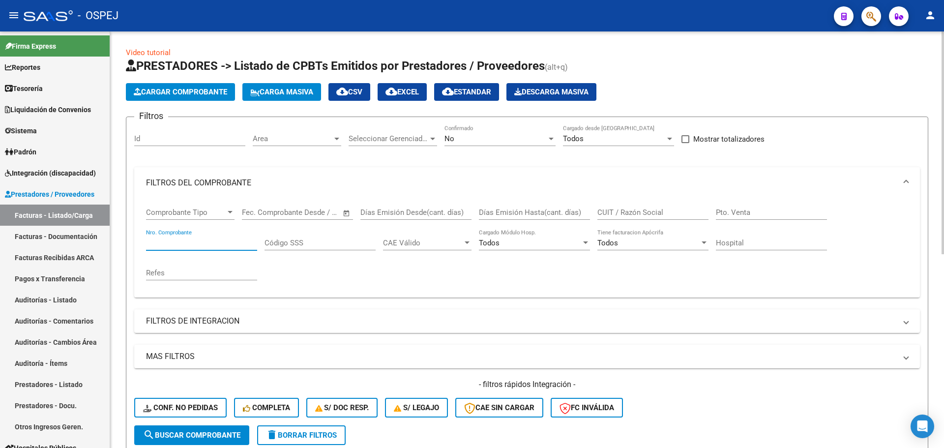
click at [184, 246] on input "Nro. Comprobante" at bounding box center [201, 242] width 111 height 9
click at [502, 141] on div "No" at bounding box center [495, 138] width 102 height 9
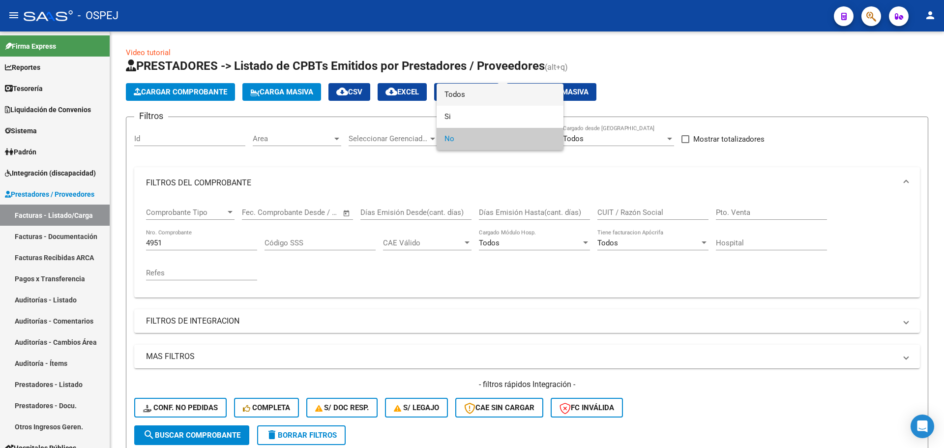
click at [503, 90] on span "Todos" at bounding box center [499, 95] width 111 height 22
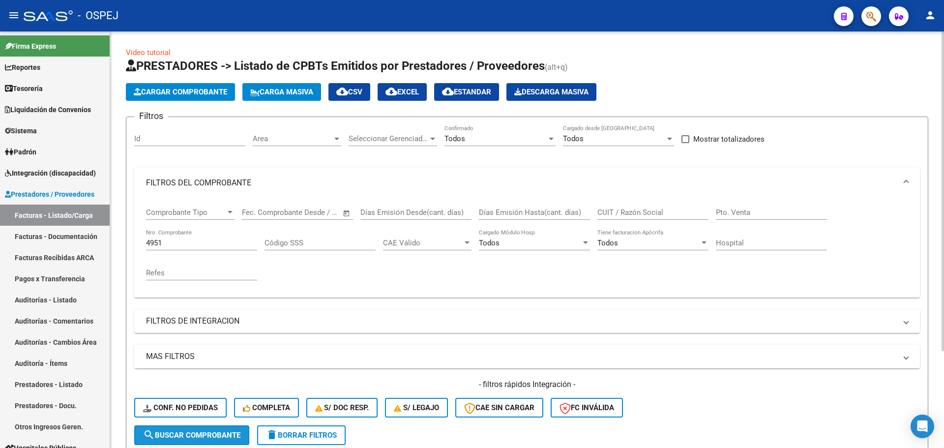
drag, startPoint x: 201, startPoint y: 433, endPoint x: 276, endPoint y: 375, distance: 94.7
click at [203, 428] on button "search Buscar Comprobante" at bounding box center [191, 435] width 115 height 20
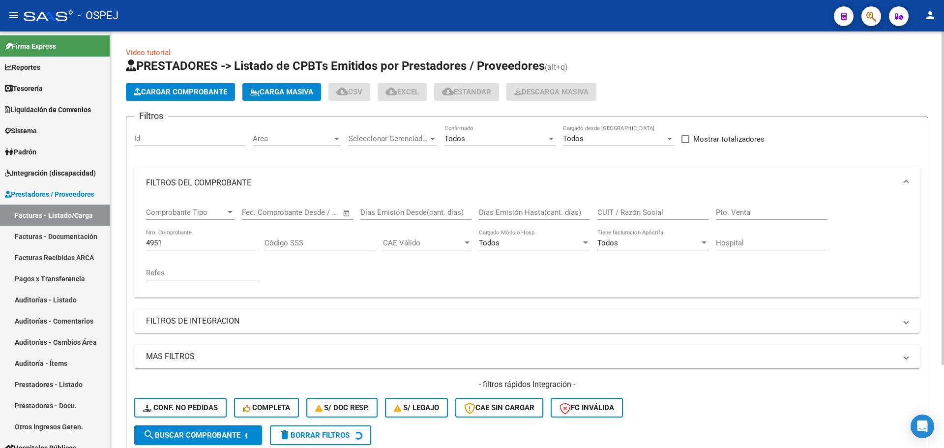
scroll to position [165, 0]
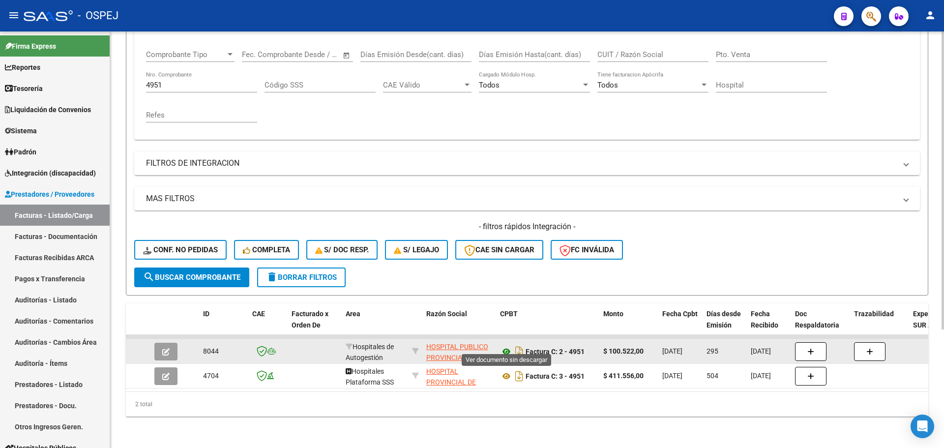
click at [505, 346] on icon at bounding box center [506, 352] width 13 height 12
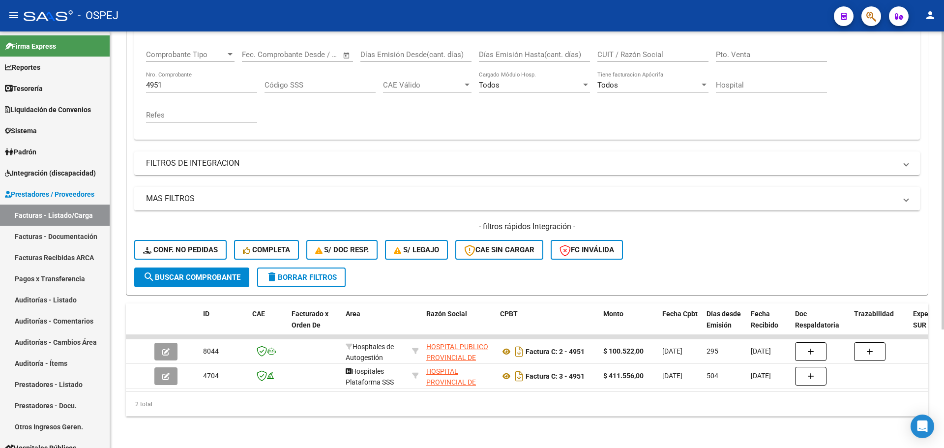
scroll to position [18, 0]
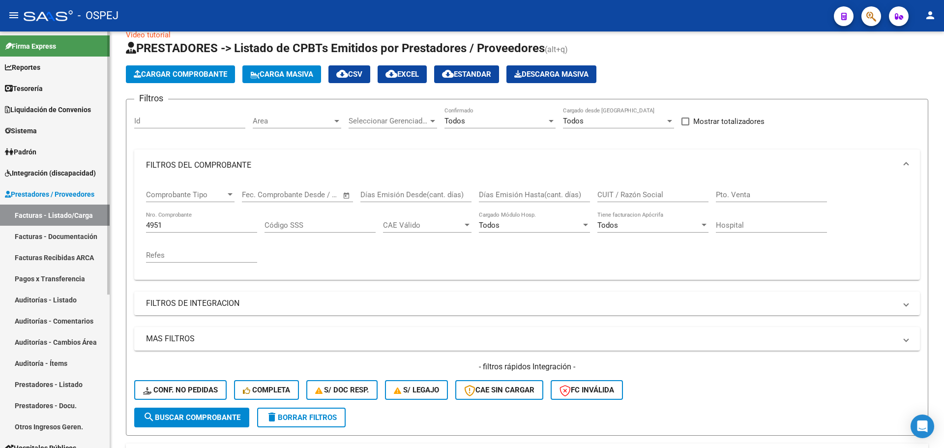
drag, startPoint x: 170, startPoint y: 222, endPoint x: 0, endPoint y: 195, distance: 171.7
click at [0, 195] on mat-sidenav-container "Firma Express Reportes Tablero de Control Ingresos Percibidos Análisis de todos…" at bounding box center [472, 239] width 944 height 416
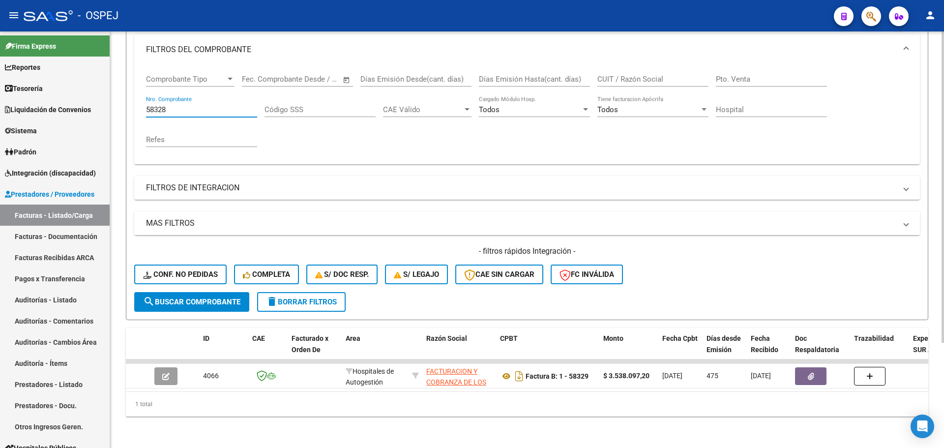
scroll to position [0, 0]
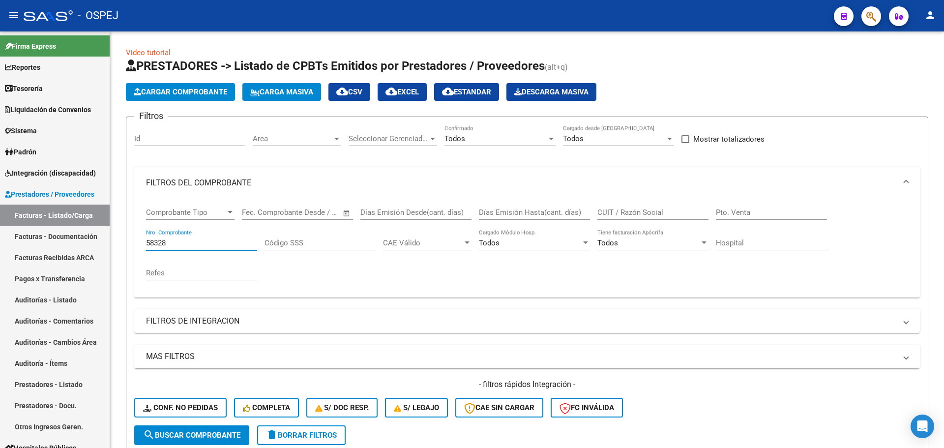
type input "58328"
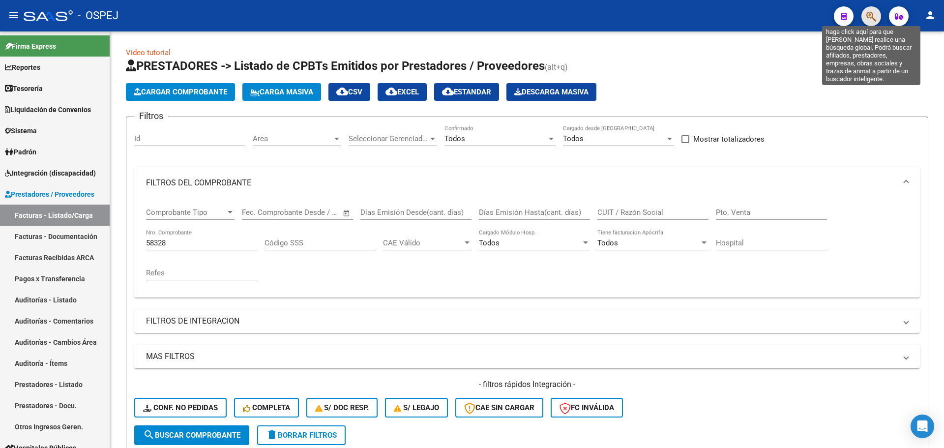
click at [875, 11] on icon "button" at bounding box center [871, 16] width 10 height 11
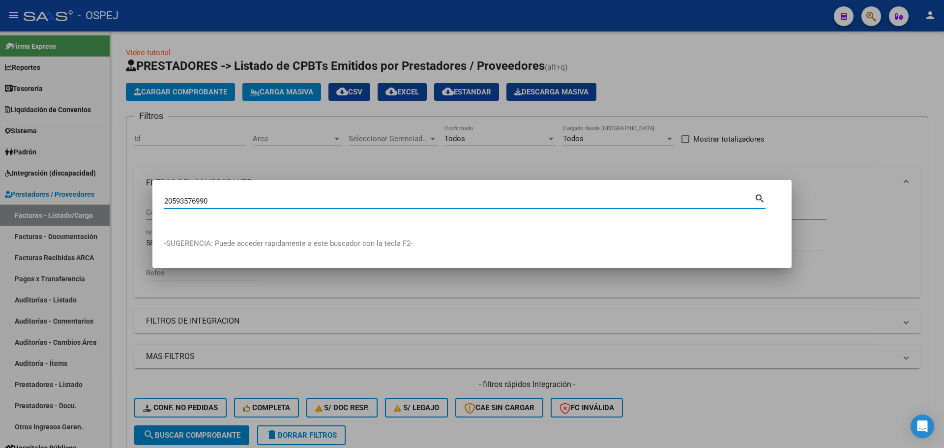
type input "20593576990"
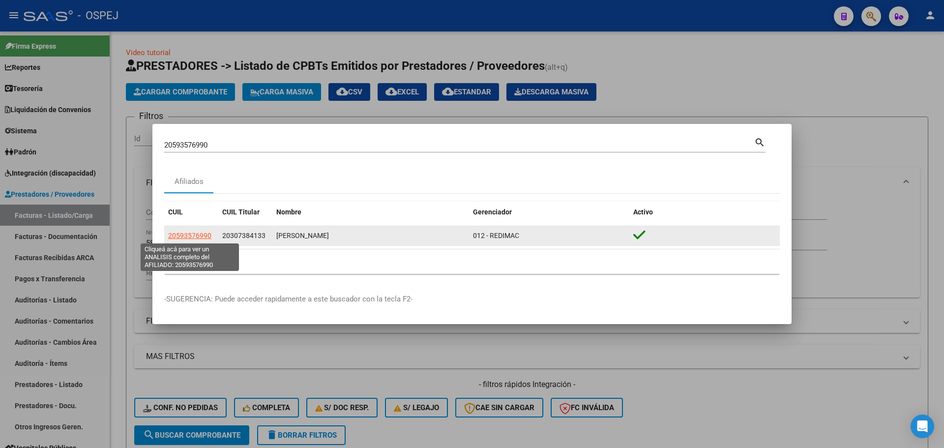
click at [183, 233] on span "20593576990" at bounding box center [189, 235] width 43 height 8
type textarea "20593576990"
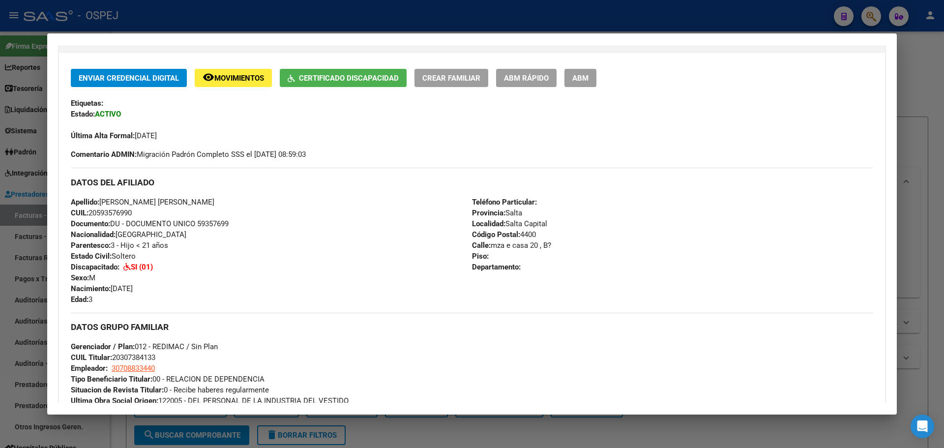
scroll to position [144, 0]
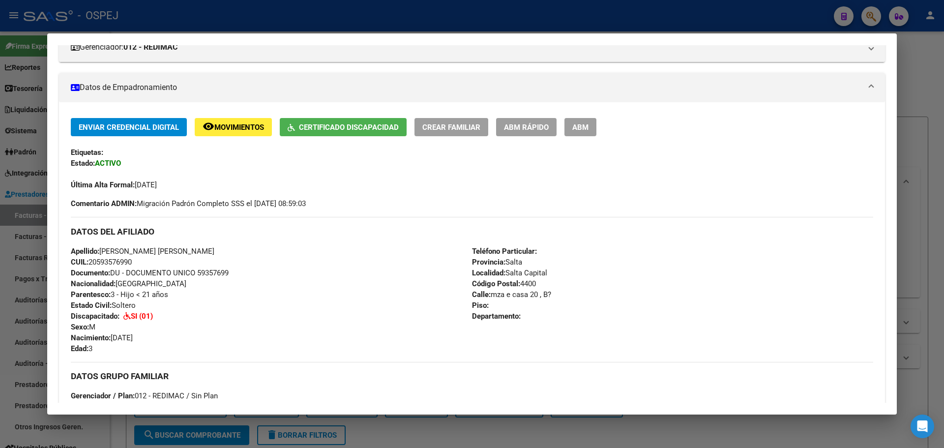
click at [252, 137] on div "Enviar Credencial Digital remove_red_eye Movimientos Certificado Discapacidad C…" at bounding box center [472, 154] width 802 height 72
click at [251, 132] on span "Movimientos" at bounding box center [239, 127] width 50 height 9
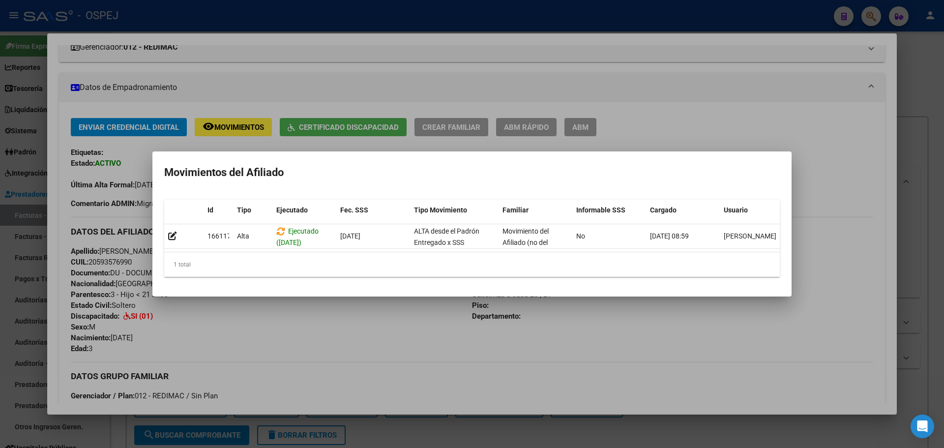
click at [627, 68] on div at bounding box center [472, 224] width 944 height 448
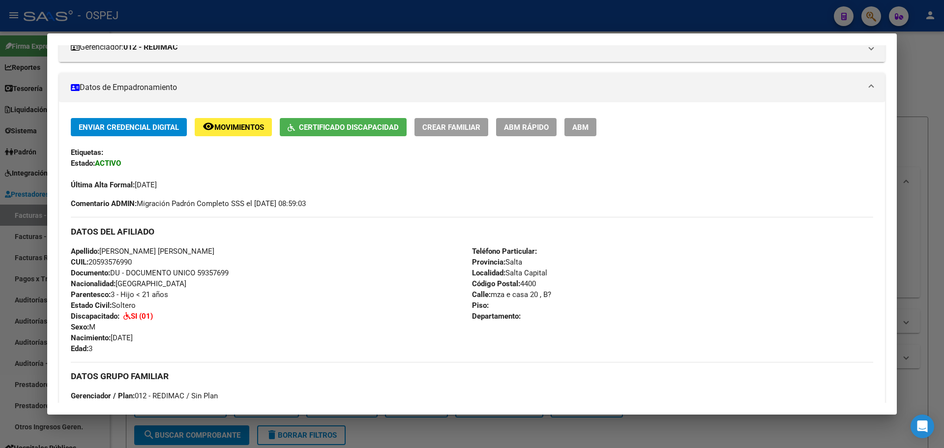
scroll to position [0, 0]
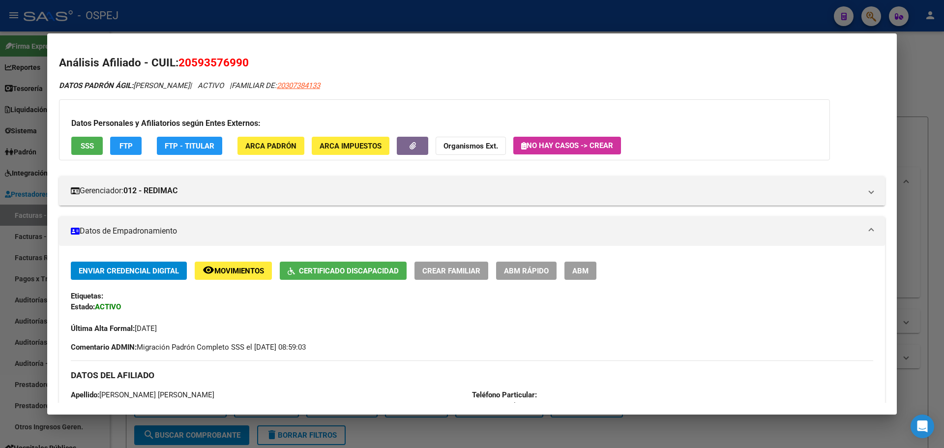
click at [316, 19] on div at bounding box center [472, 224] width 944 height 448
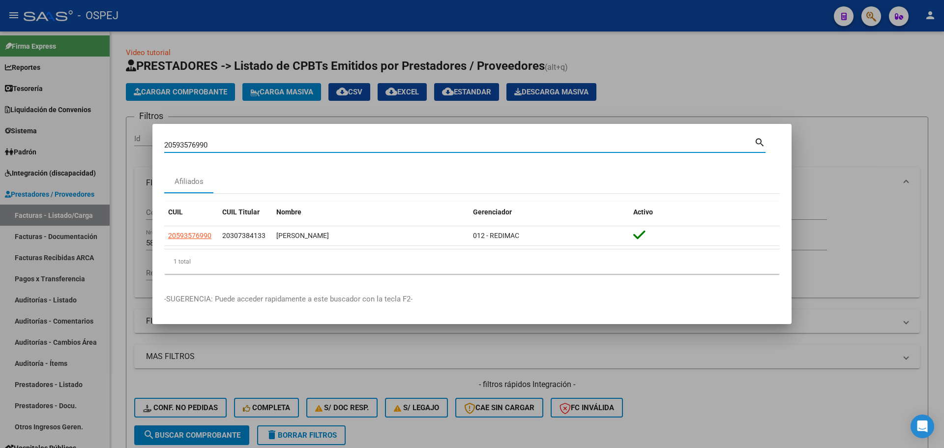
drag, startPoint x: 225, startPoint y: 144, endPoint x: 0, endPoint y: 143, distance: 225.1
click at [0, 143] on div "20593576990 Buscar (apellido, dni, cuil, nro traspaso, cuit, obra social) searc…" at bounding box center [472, 224] width 944 height 448
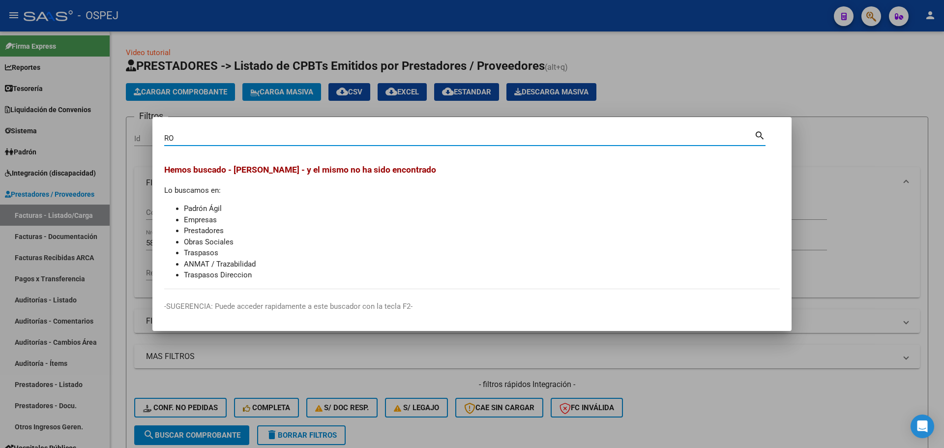
type input "R"
